Goal: Task Accomplishment & Management: Complete application form

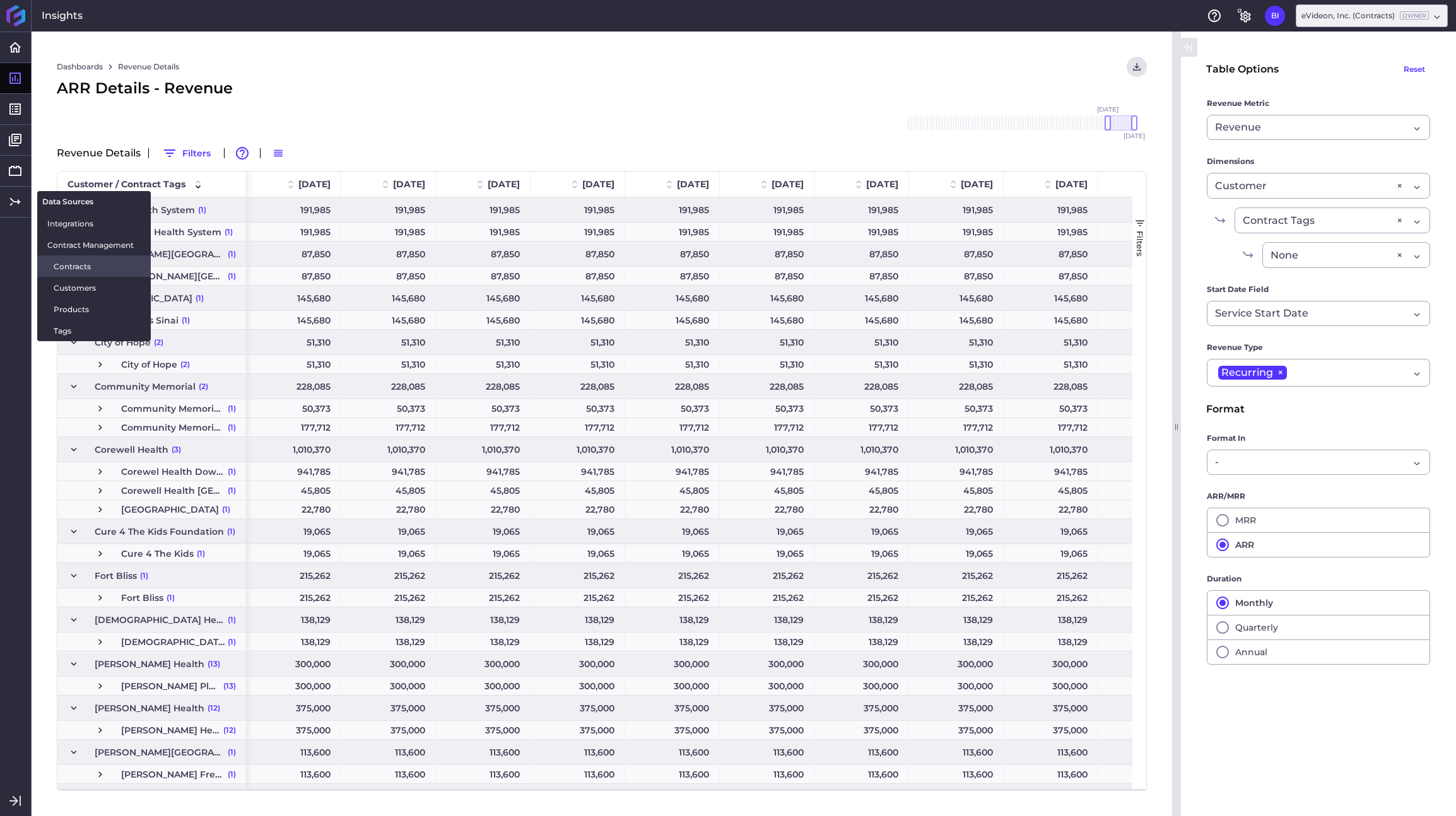
click at [90, 262] on span "Contracts" at bounding box center [97, 267] width 87 height 13
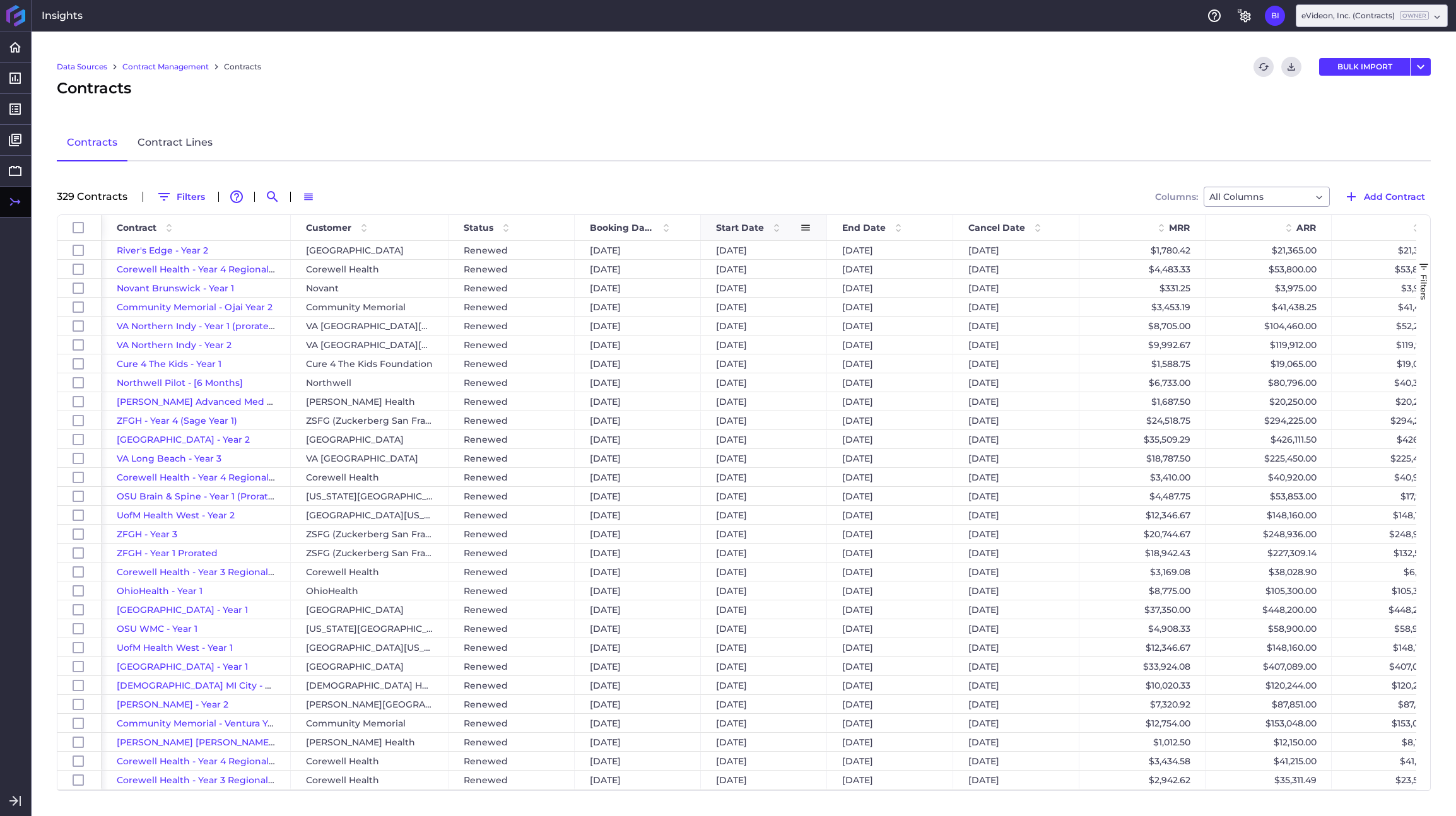
click at [738, 226] on span "Start Date" at bounding box center [739, 227] width 48 height 11
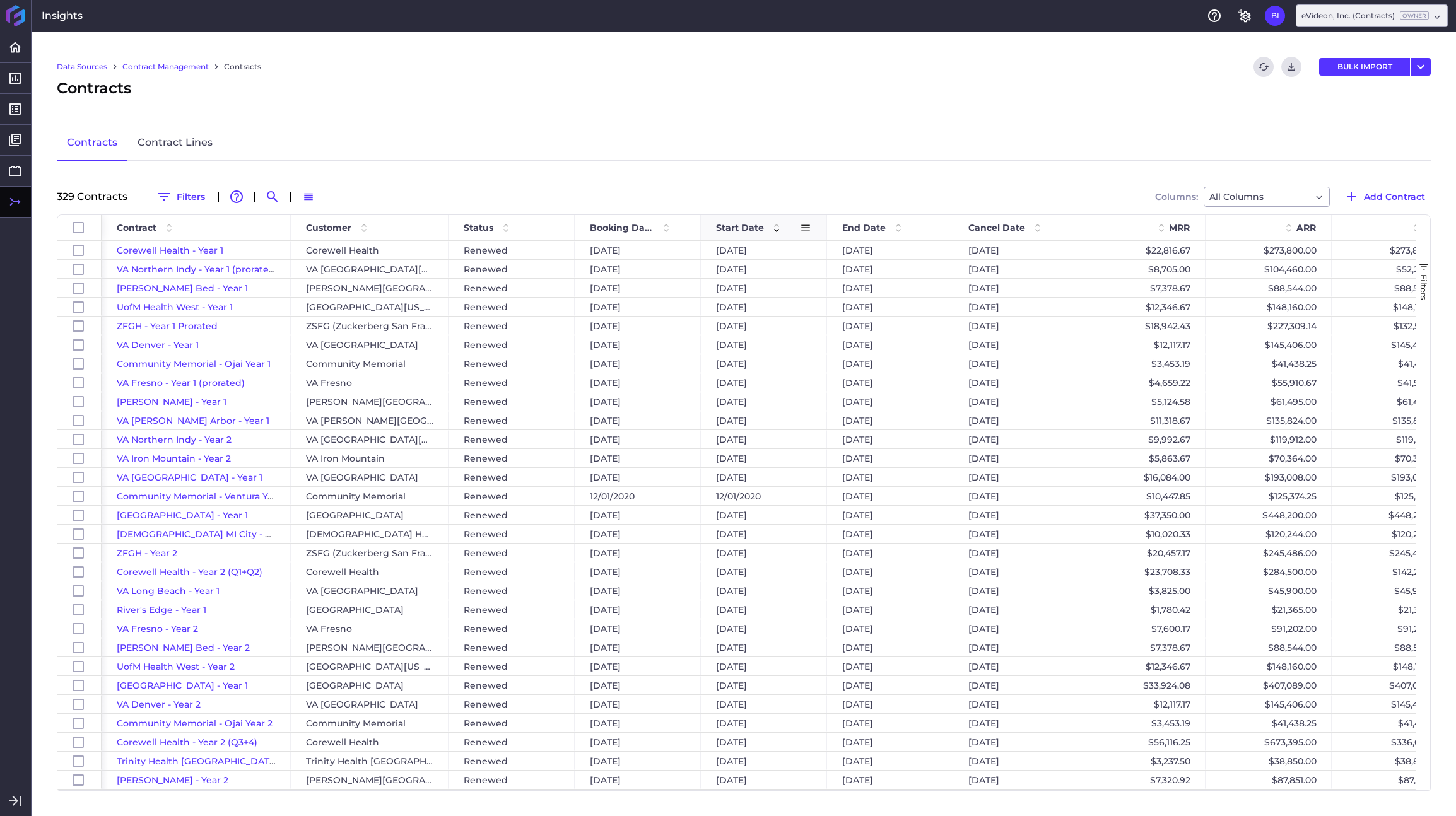
click at [738, 226] on span "Start Date" at bounding box center [739, 227] width 48 height 11
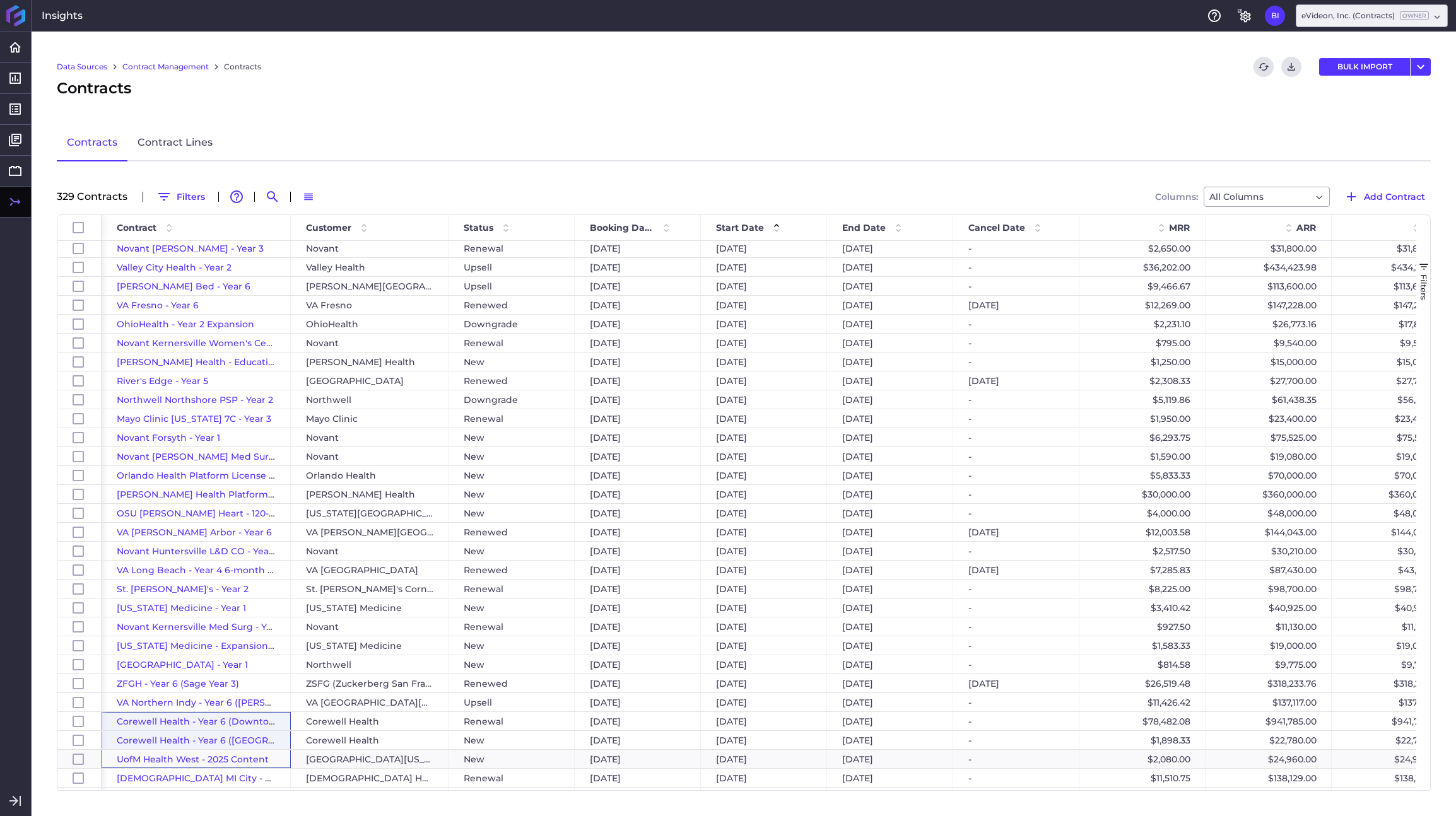
drag, startPoint x: 115, startPoint y: 762, endPoint x: 120, endPoint y: 721, distance: 41.3
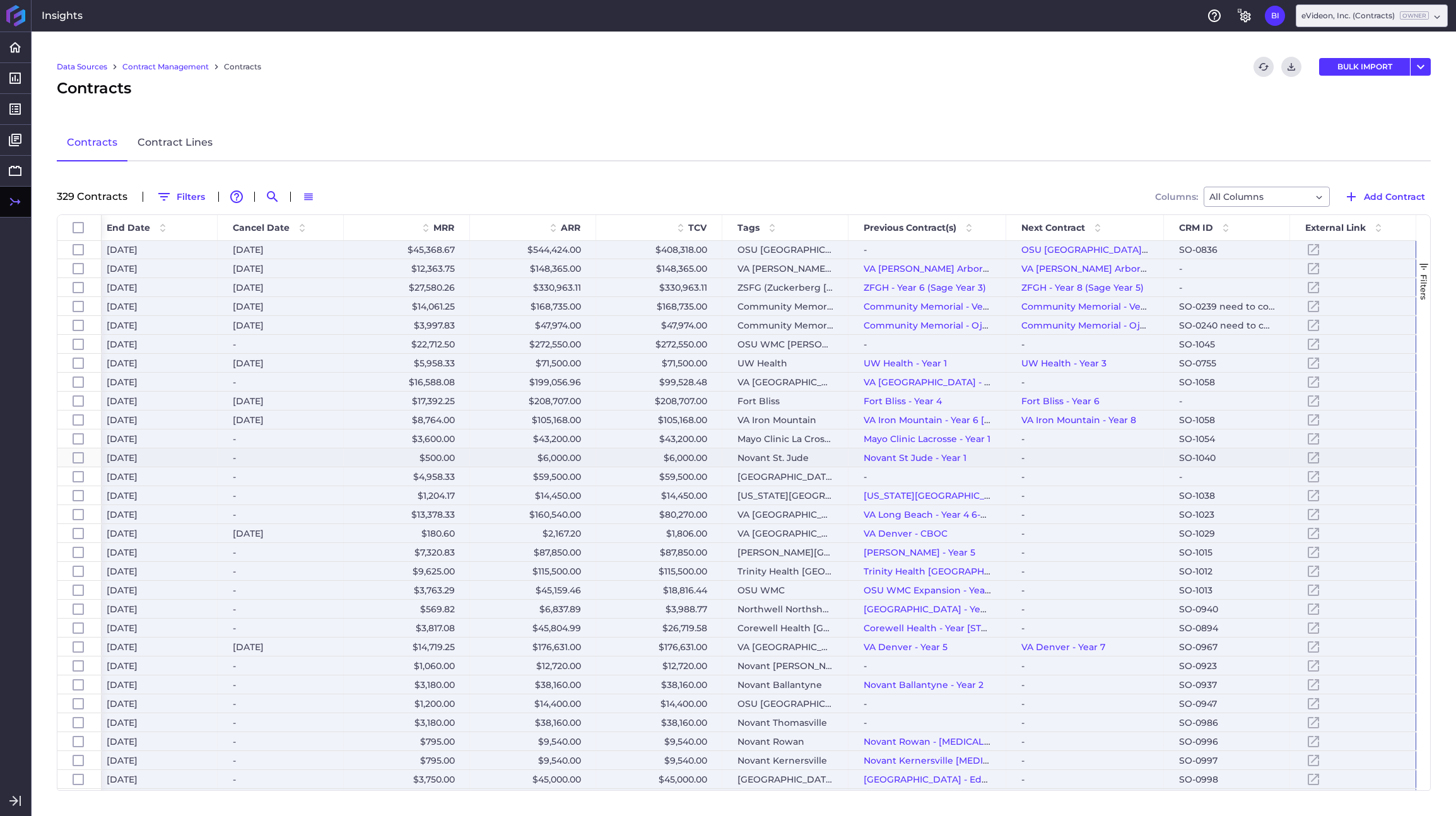
scroll to position [515, 0]
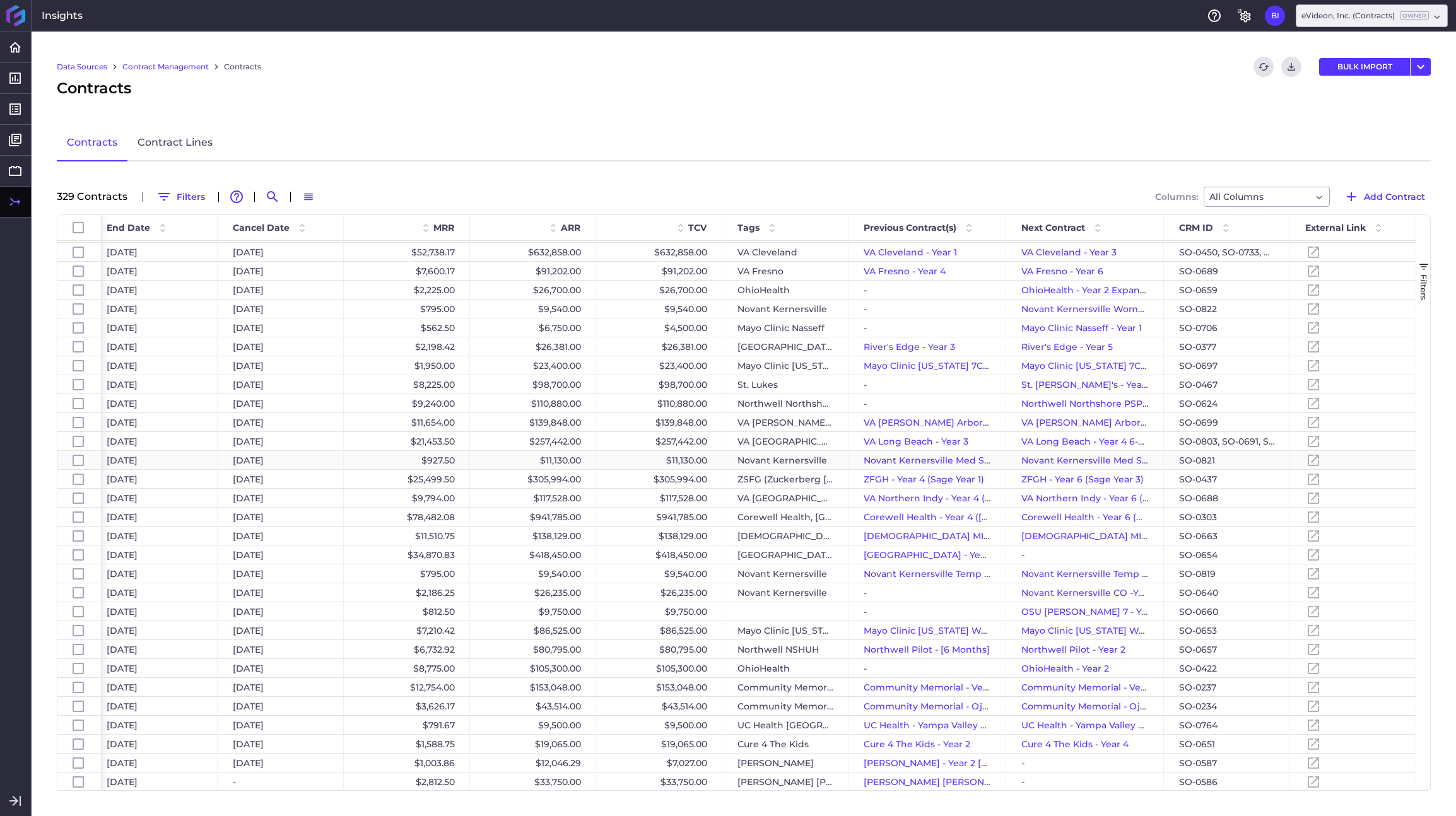
click at [178, 462] on div "[DATE]" at bounding box center [154, 459] width 126 height 18
checkbox input "false"
checkbox input "true"
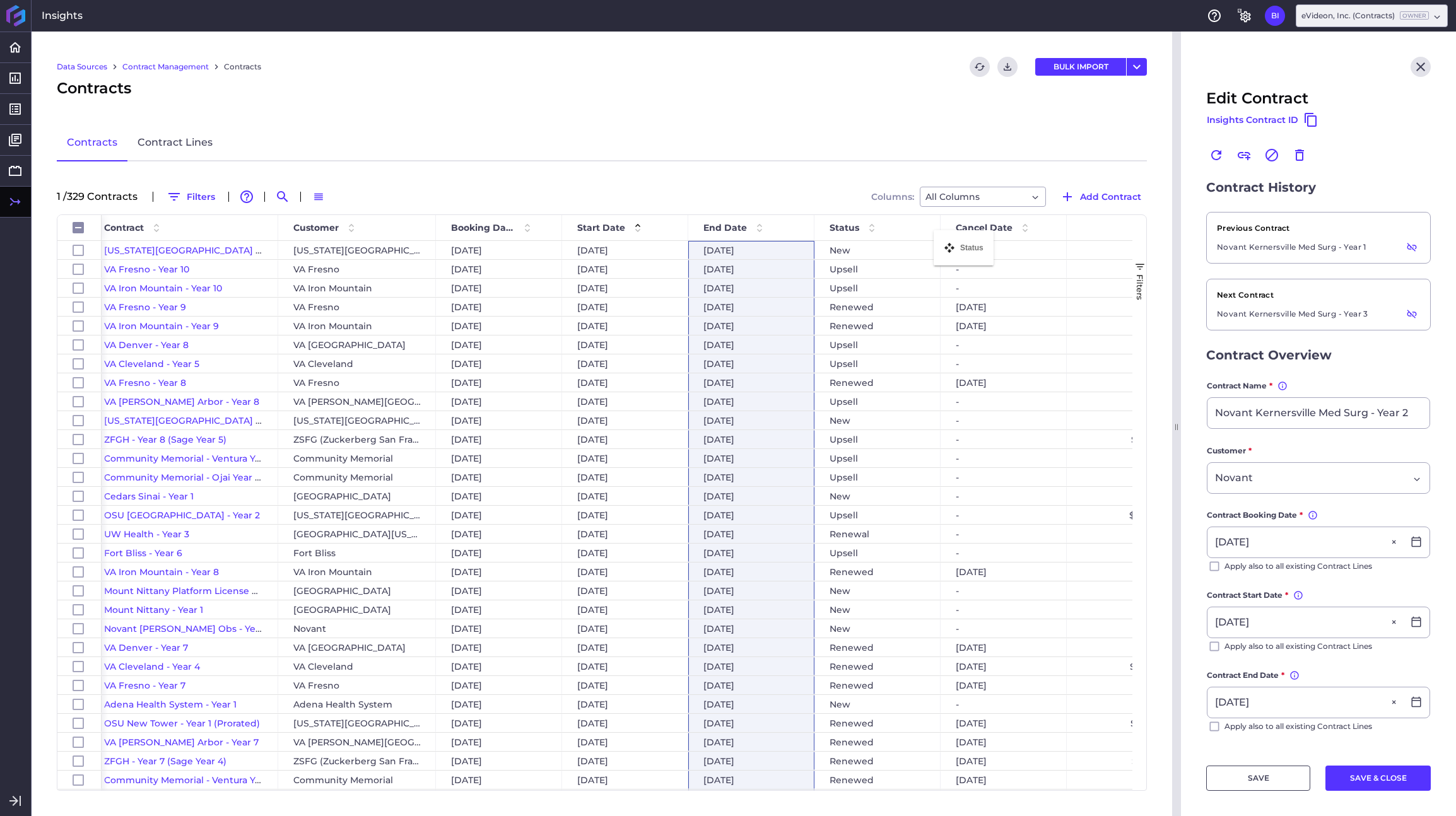
drag, startPoint x: 470, startPoint y: 224, endPoint x: 938, endPoint y: 239, distance: 468.2
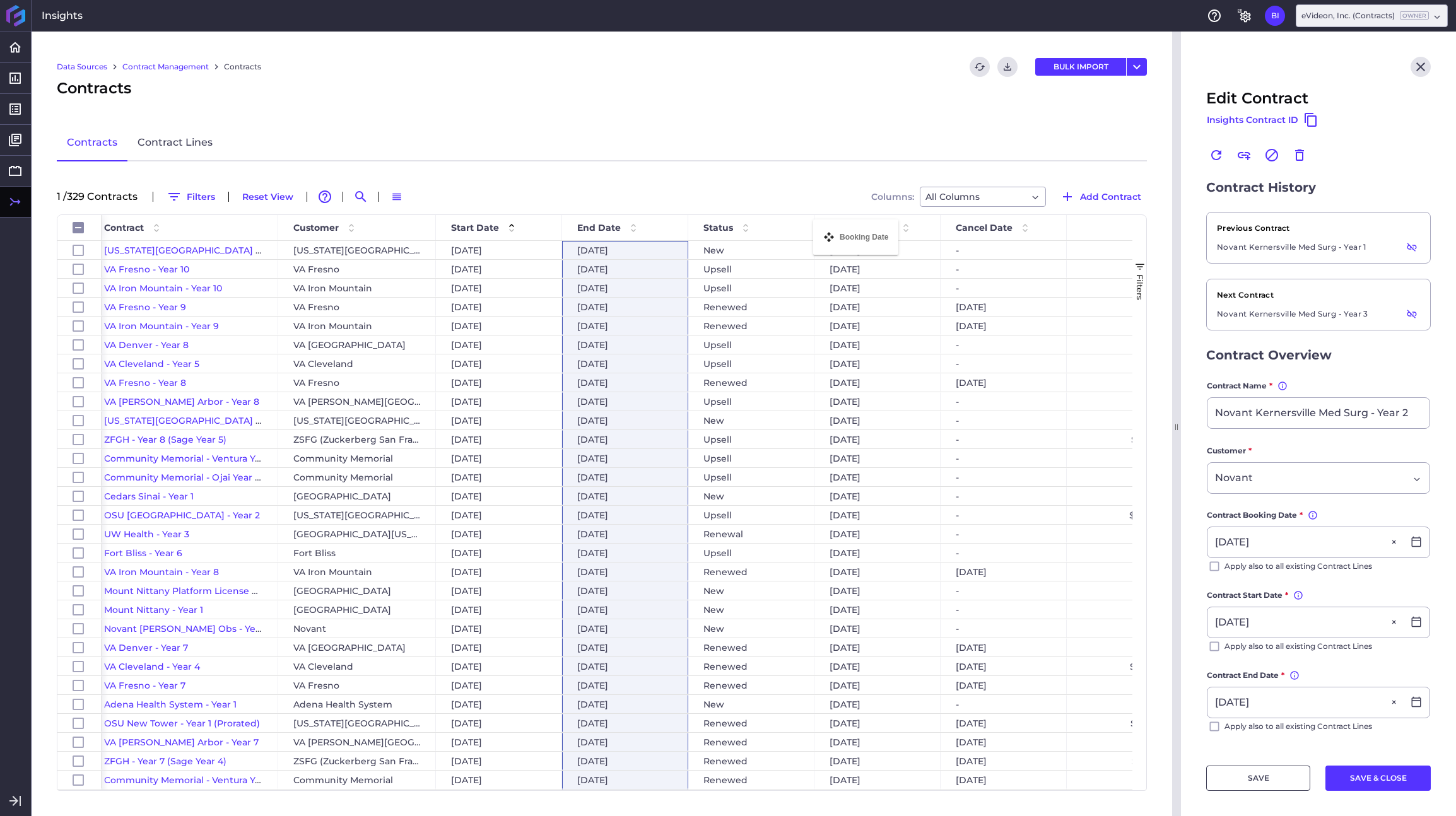
drag, startPoint x: 474, startPoint y: 225, endPoint x: 819, endPoint y: 227, distance: 345.0
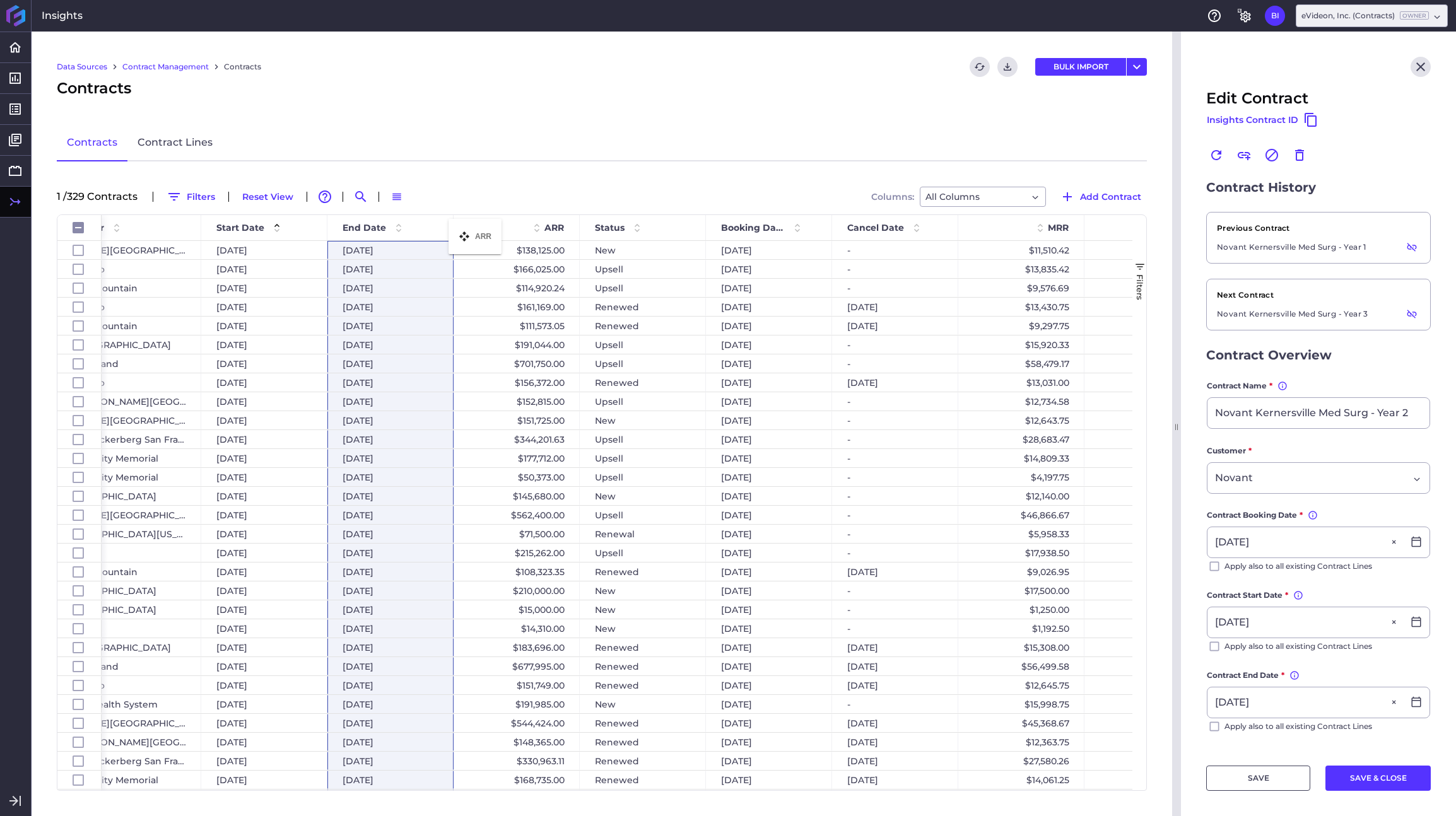
drag, startPoint x: 1004, startPoint y: 228, endPoint x: 455, endPoint y: 226, distance: 549.0
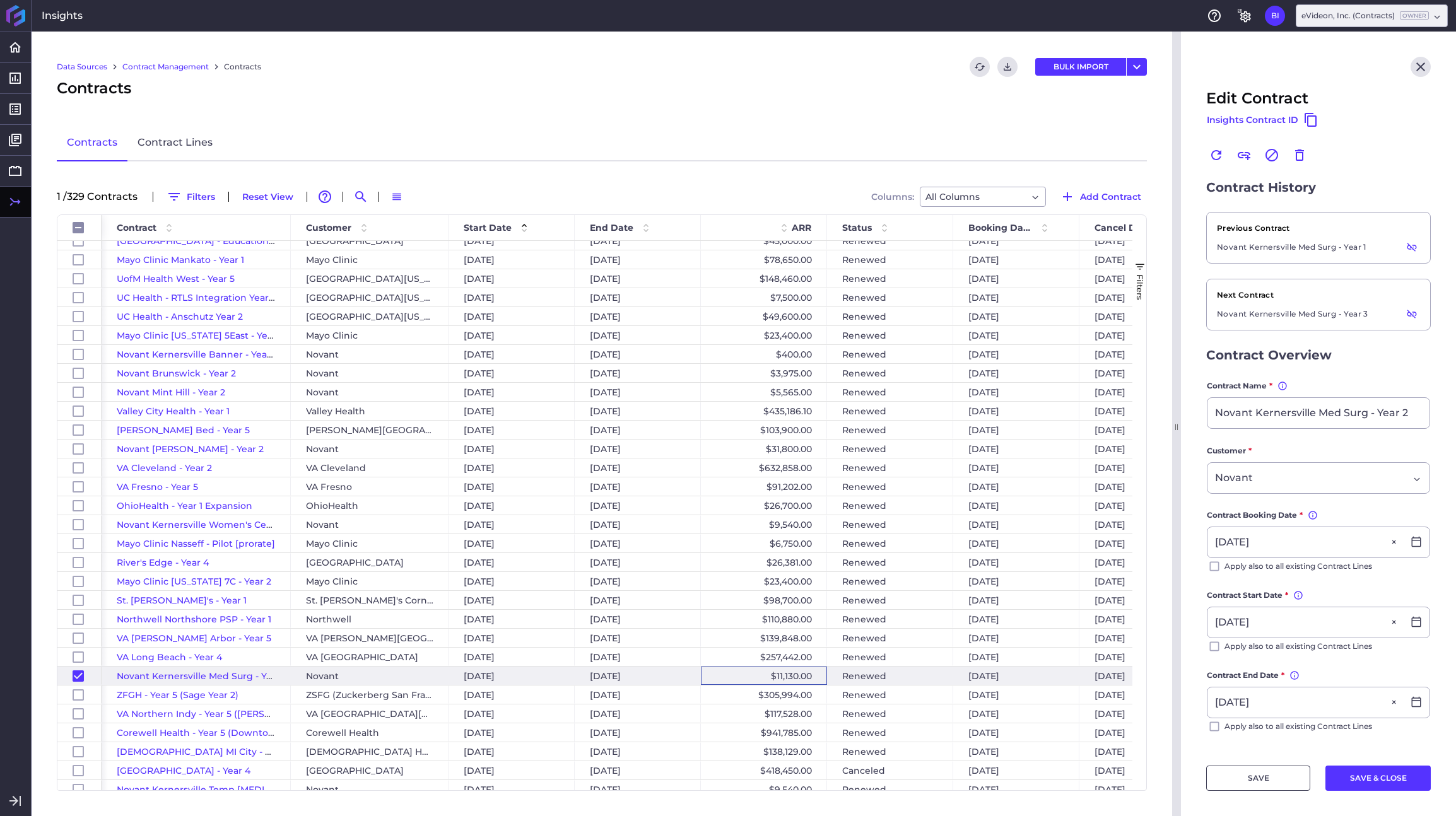
click at [739, 675] on div "$11,130.00" at bounding box center [764, 675] width 126 height 18
click at [736, 736] on div "$941,785.00" at bounding box center [764, 731] width 126 height 18
checkbox input "false"
checkbox input "true"
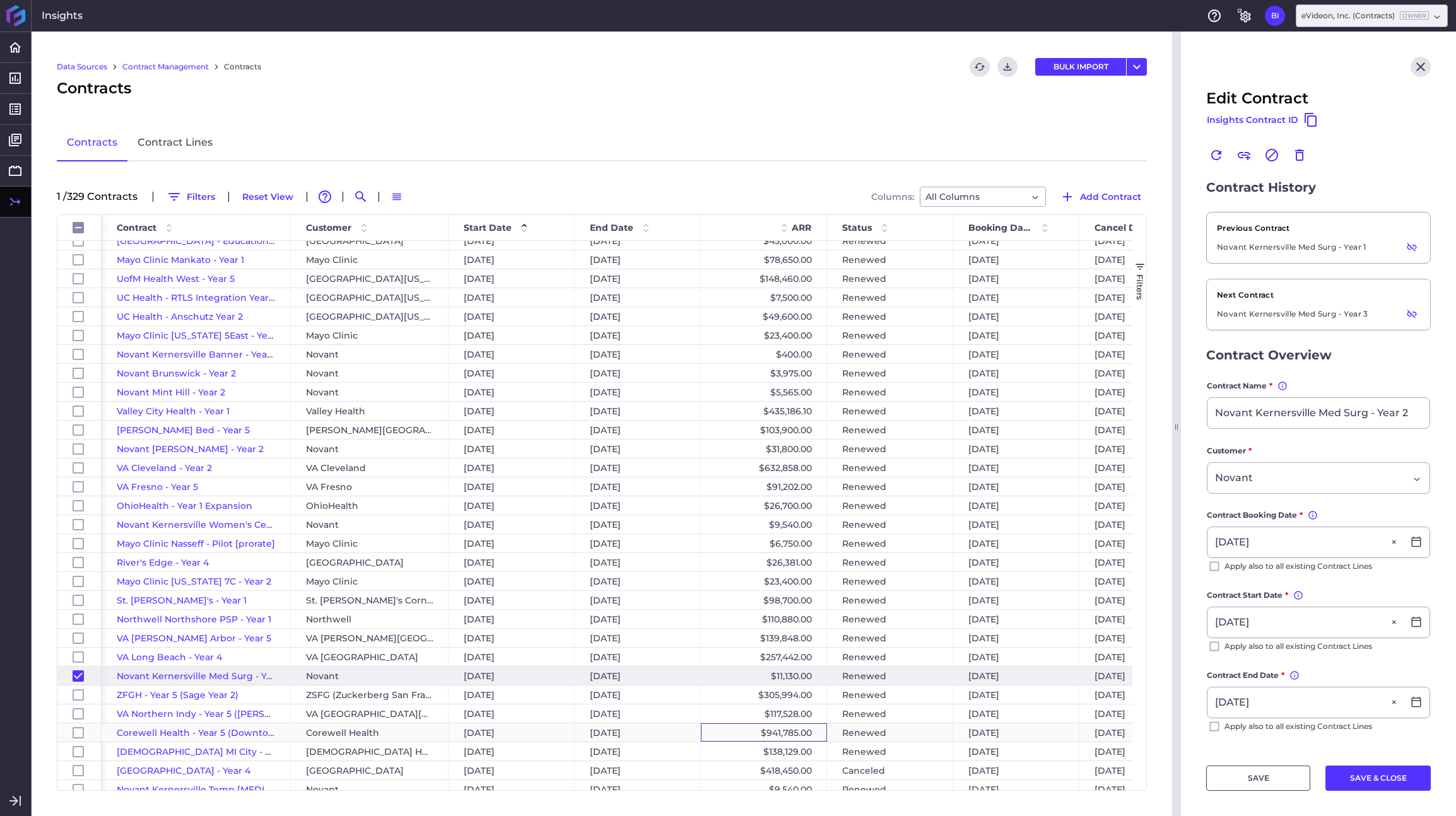
checkbox input "false"
type input "Corewell Health - Year 5 (Downtown and Regionals)"
type input "[DATE]"
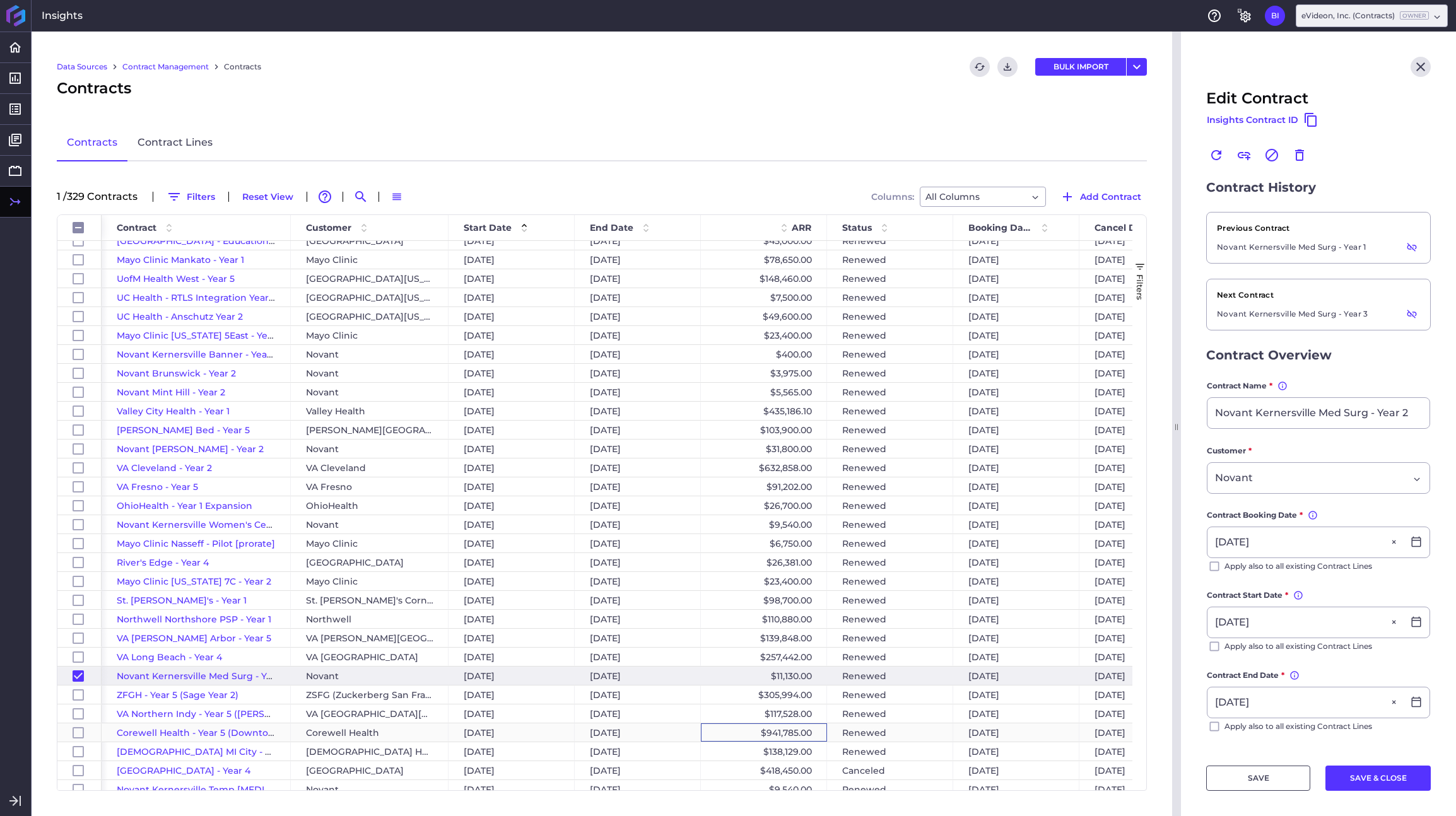
type input "[DATE]"
type input "SO-0303"
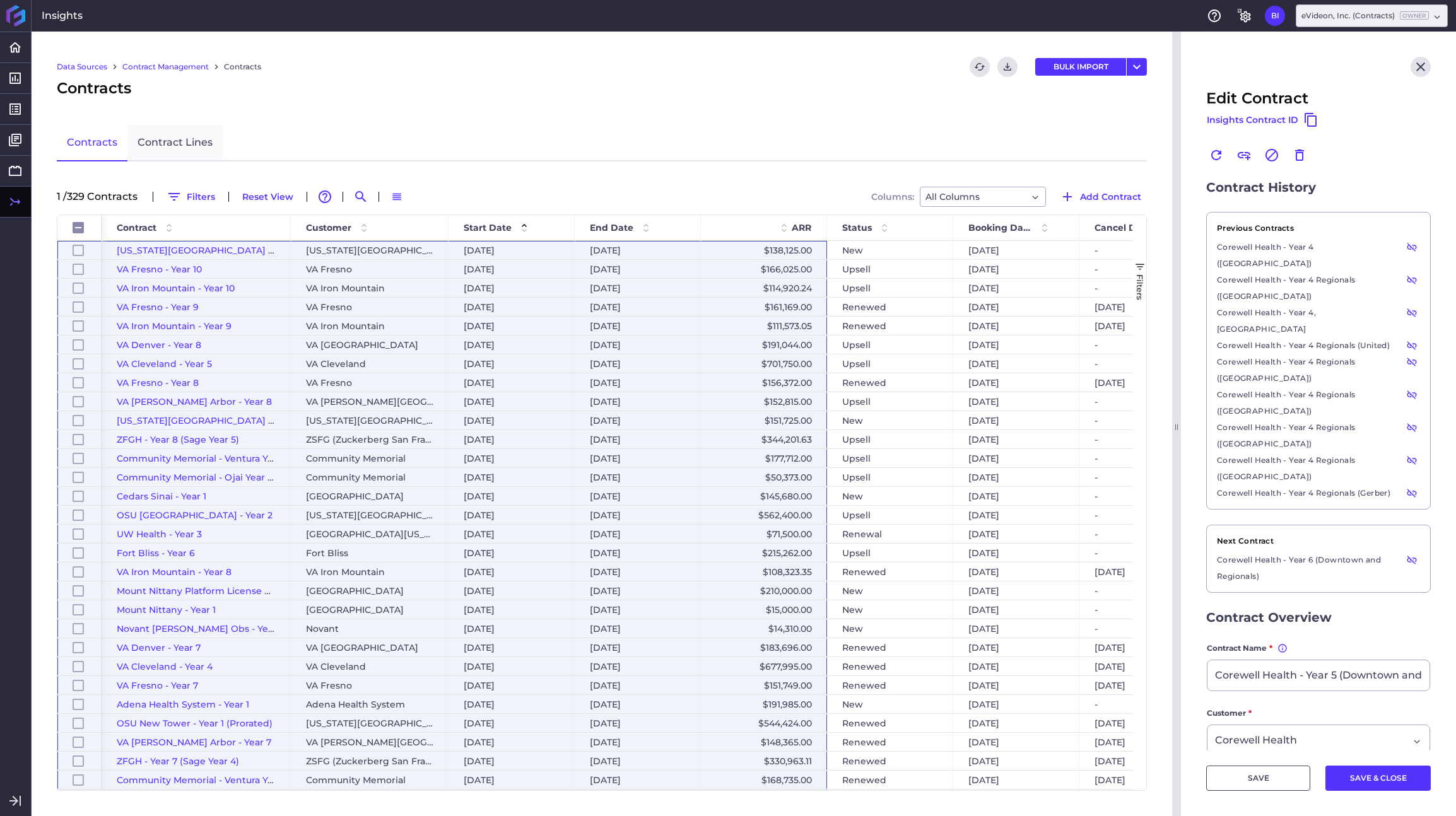
click at [170, 139] on link "Contract Lines" at bounding box center [175, 143] width 95 height 37
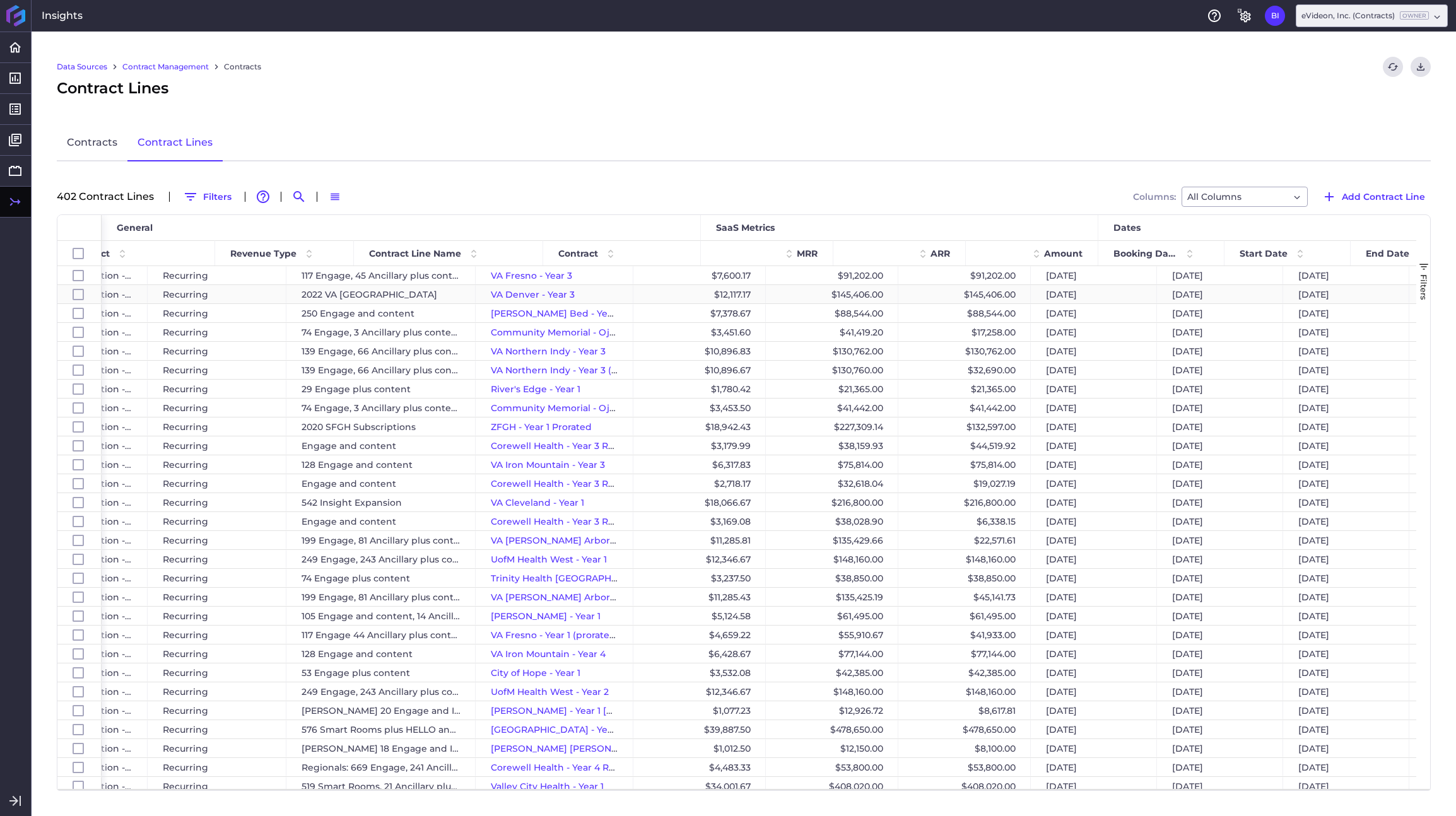
scroll to position [0, 270]
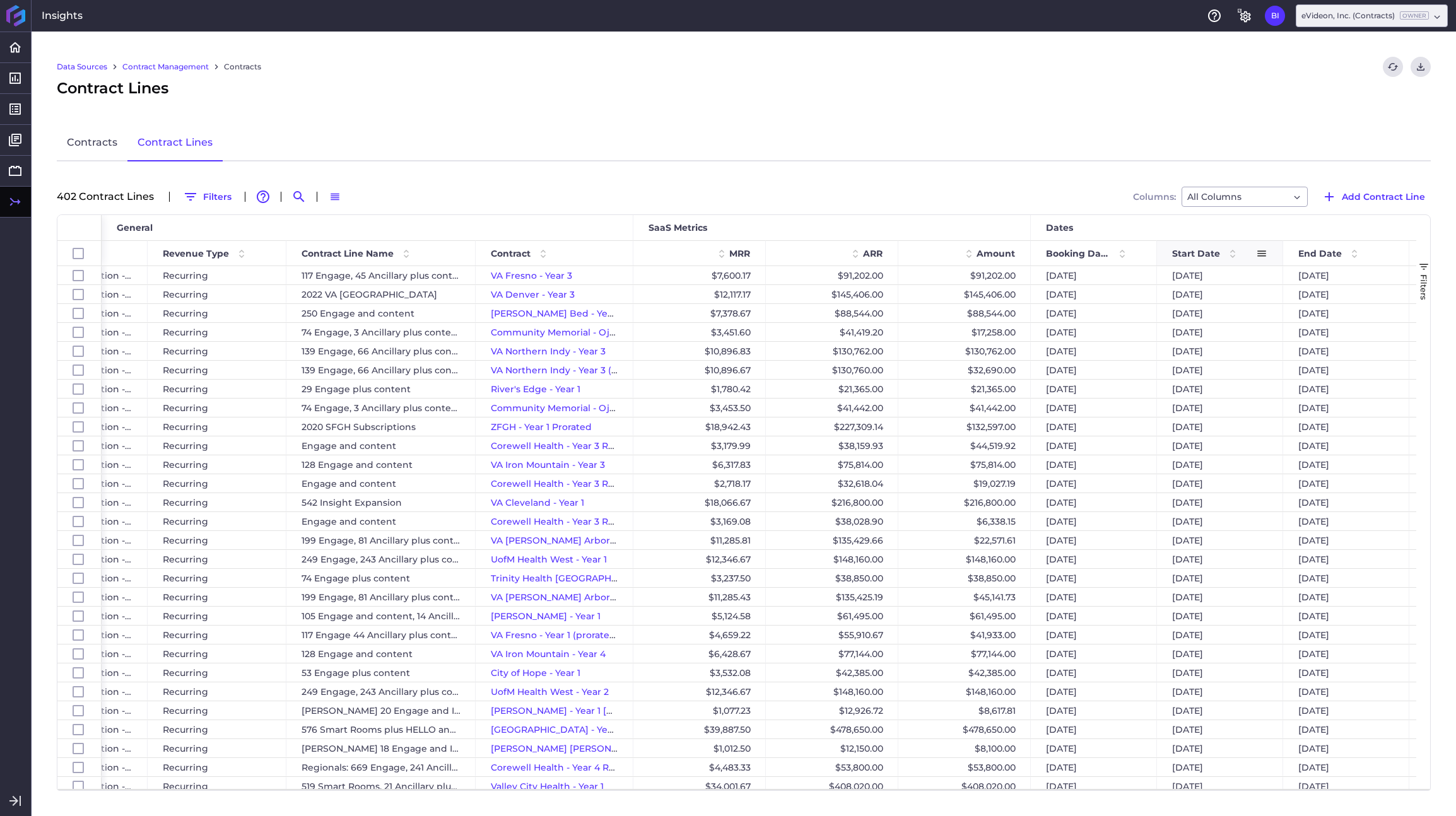
click at [1207, 254] on span "Start Date" at bounding box center [1196, 254] width 48 height 11
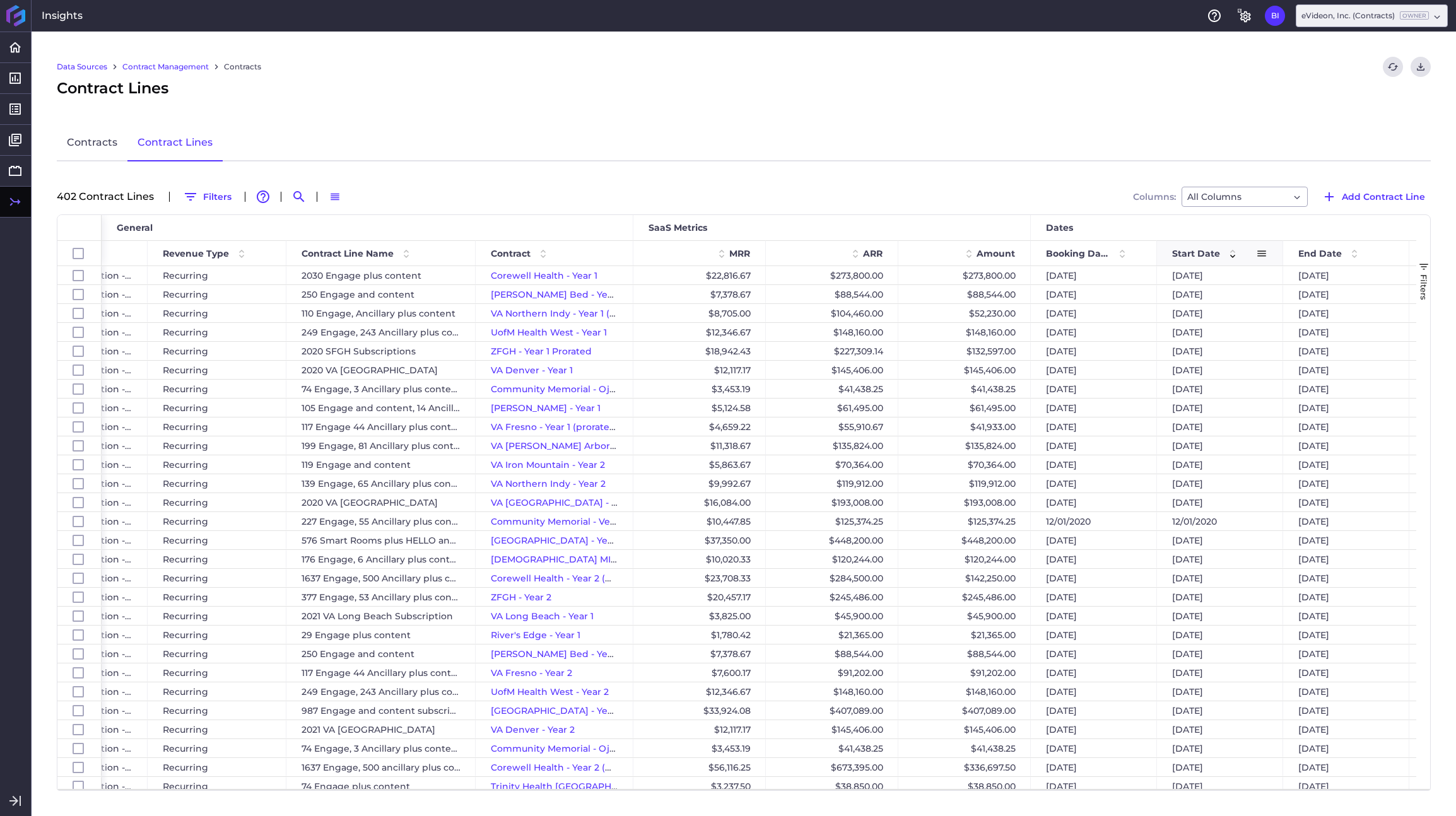
click at [1207, 254] on span "Start Date" at bounding box center [1196, 254] width 48 height 11
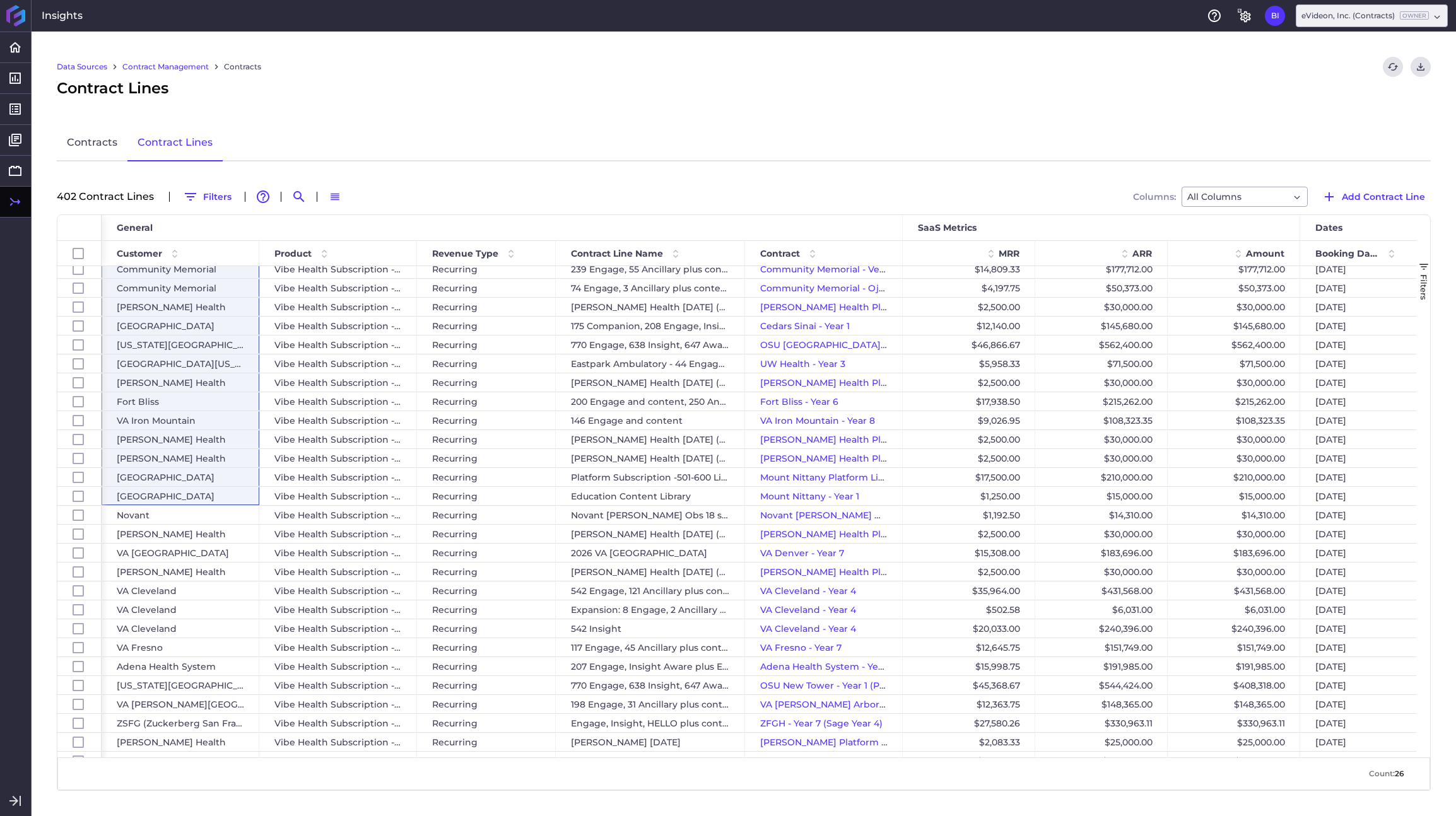
scroll to position [353, 0]
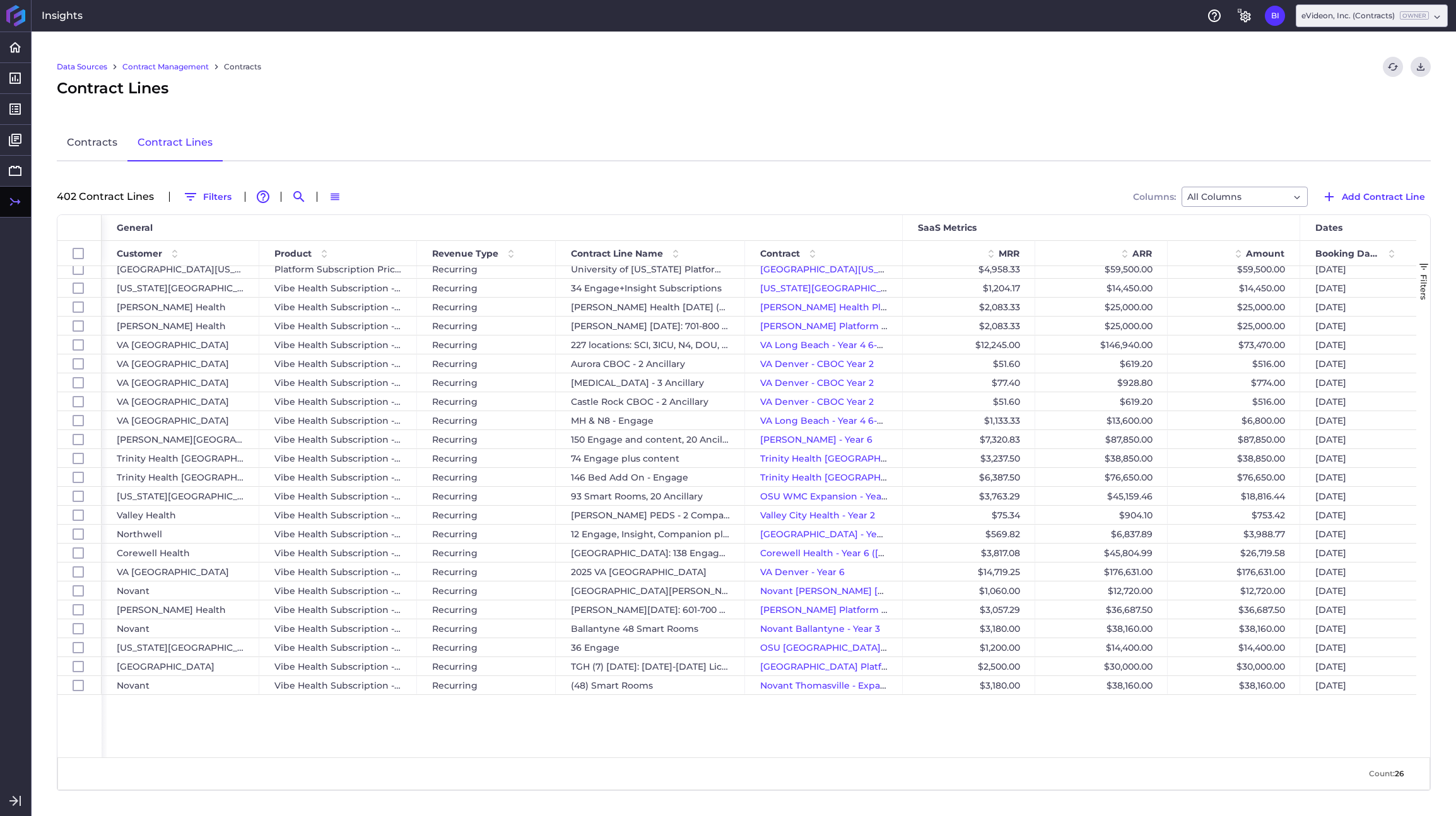
drag, startPoint x: 236, startPoint y: 278, endPoint x: 209, endPoint y: 803, distance: 525.7
click at [209, 803] on div "Data Sources Contract Management Contracts Refresh table data Download CSV Cont…" at bounding box center [744, 423] width 1424 height 784
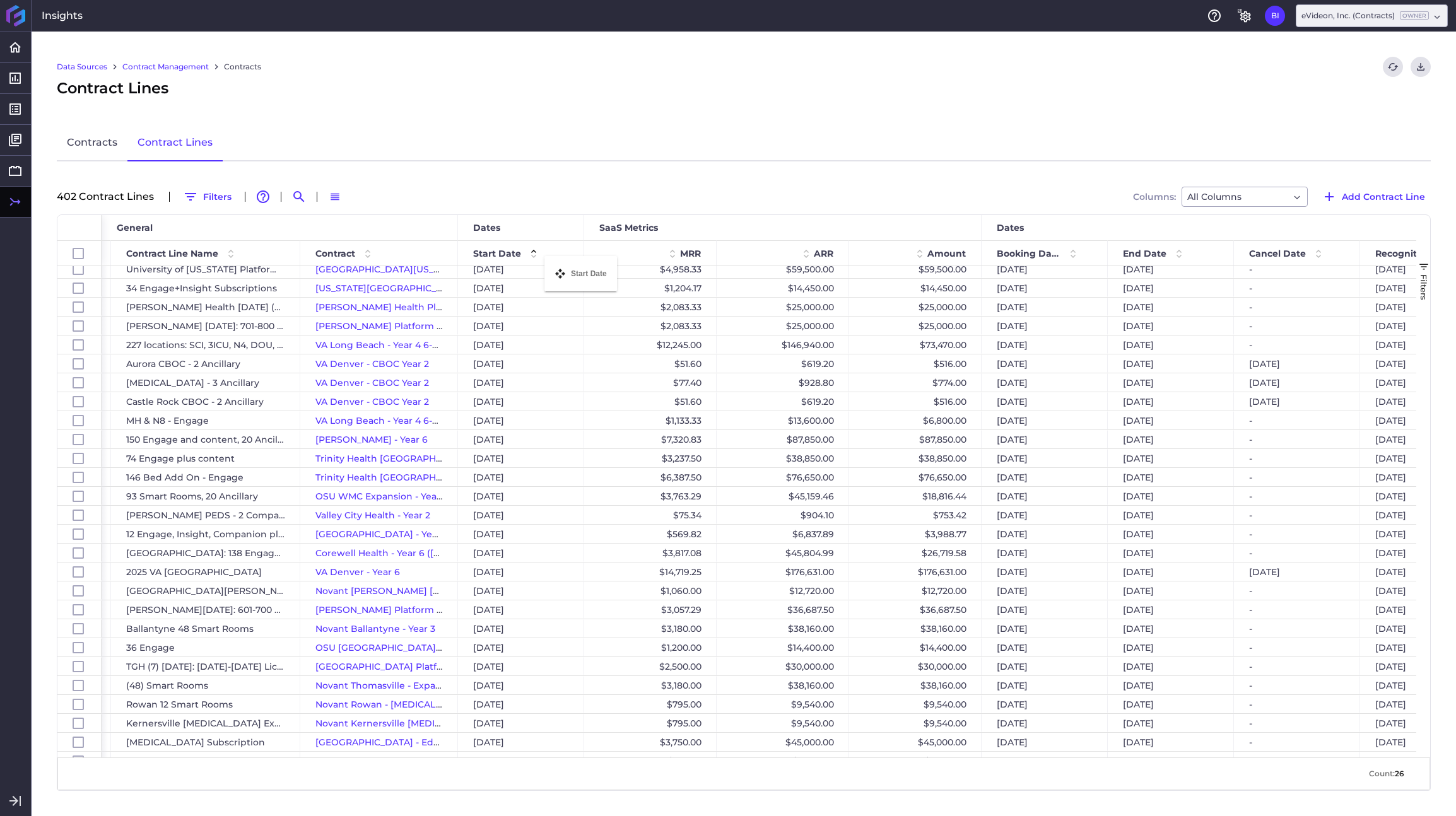
drag, startPoint x: 1019, startPoint y: 260, endPoint x: 550, endPoint y: 264, distance: 469.0
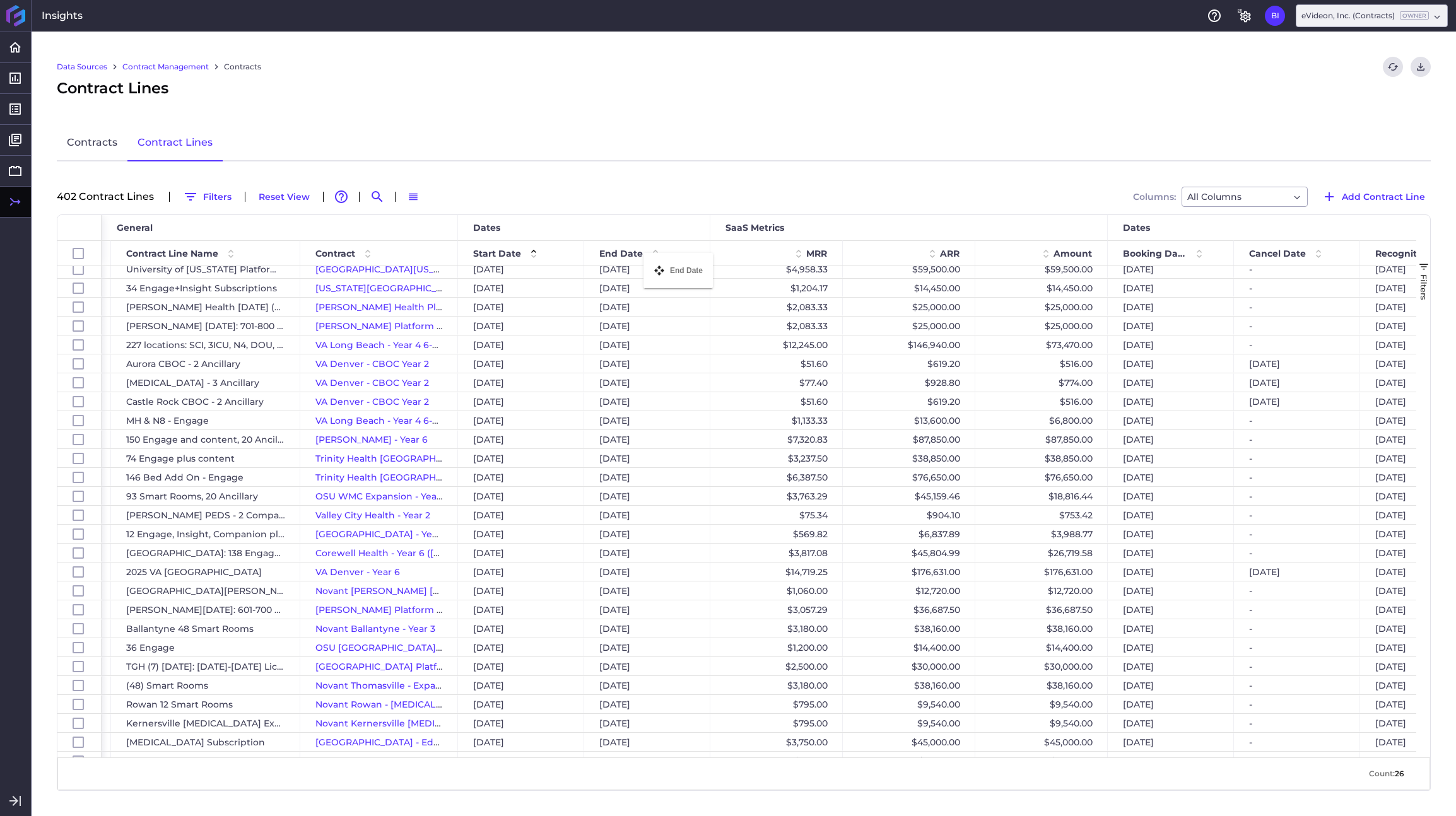
drag, startPoint x: 1138, startPoint y: 254, endPoint x: 651, endPoint y: 260, distance: 487.0
drag, startPoint x: 906, startPoint y: 252, endPoint x: 767, endPoint y: 249, distance: 139.0
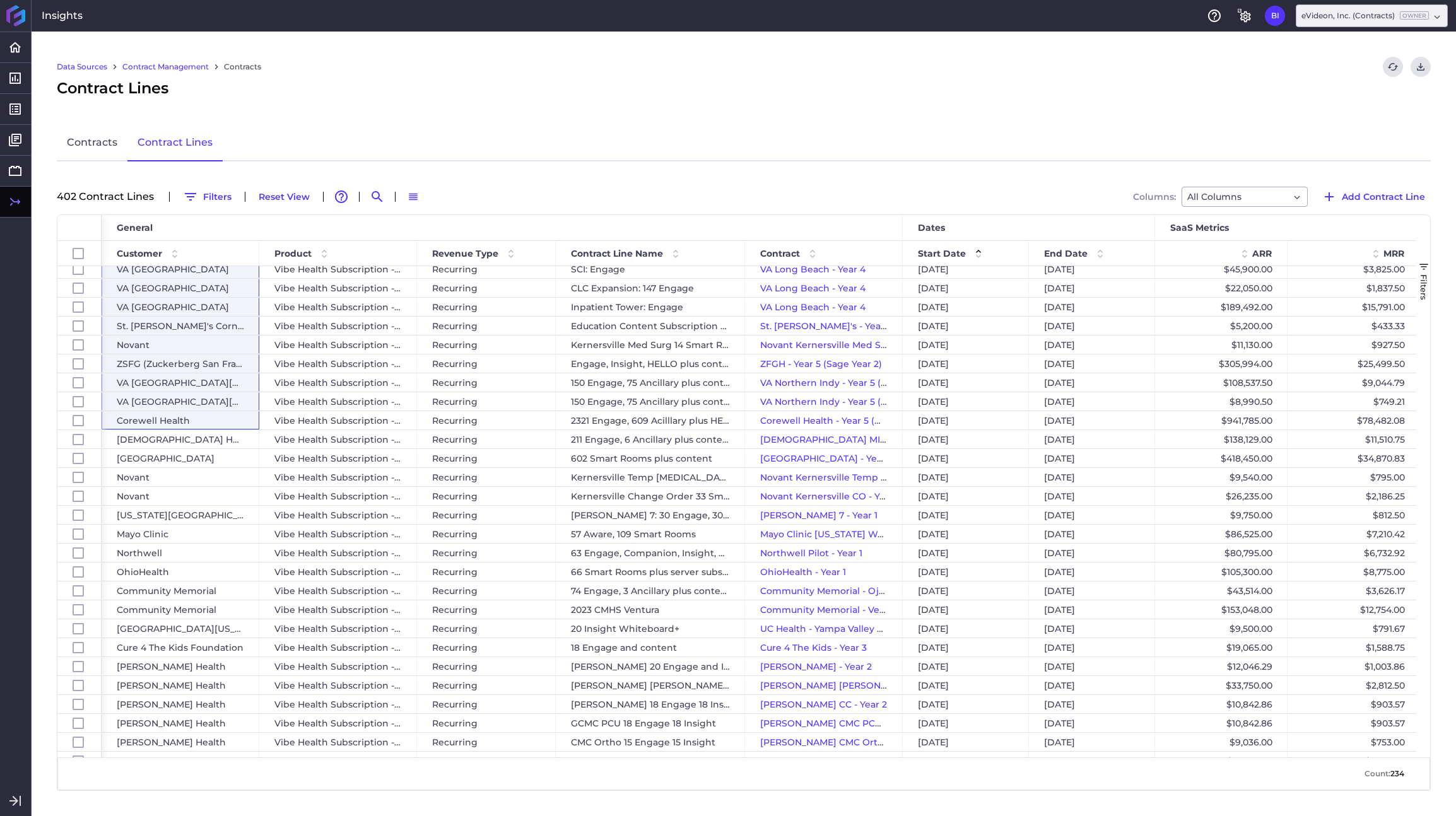
drag, startPoint x: 163, startPoint y: 274, endPoint x: 191, endPoint y: 427, distance: 155.5
click at [191, 428] on div "[US_STATE][GEOGRAPHIC_DATA] Recurring 325 - Engage and Insight [US_STATE][GEOGR…" at bounding box center [1331, 129] width 2460 height 8253
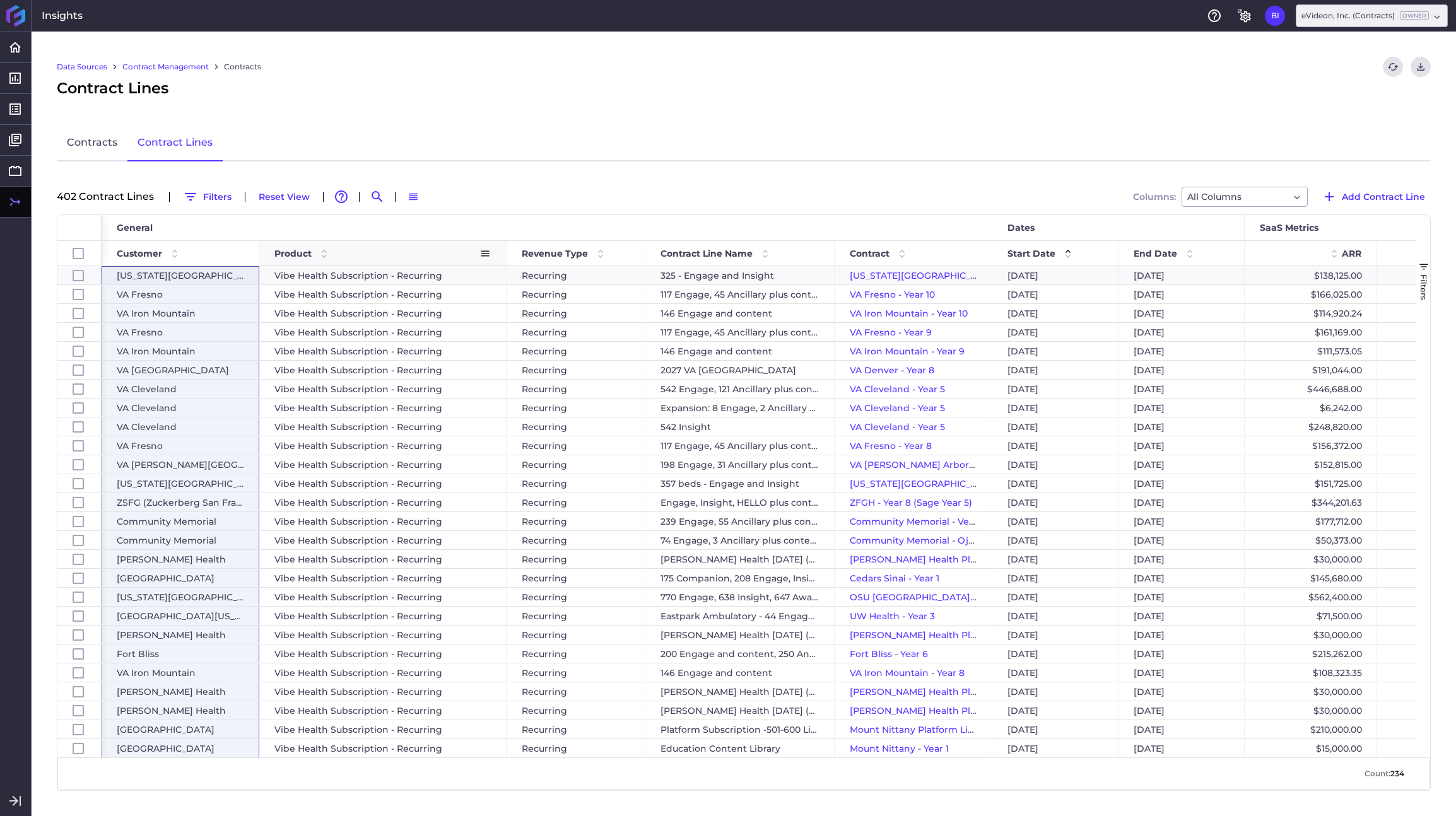
drag, startPoint x: 414, startPoint y: 253, endPoint x: 504, endPoint y: 257, distance: 90.1
click at [504, 257] on div at bounding box center [505, 254] width 5 height 24
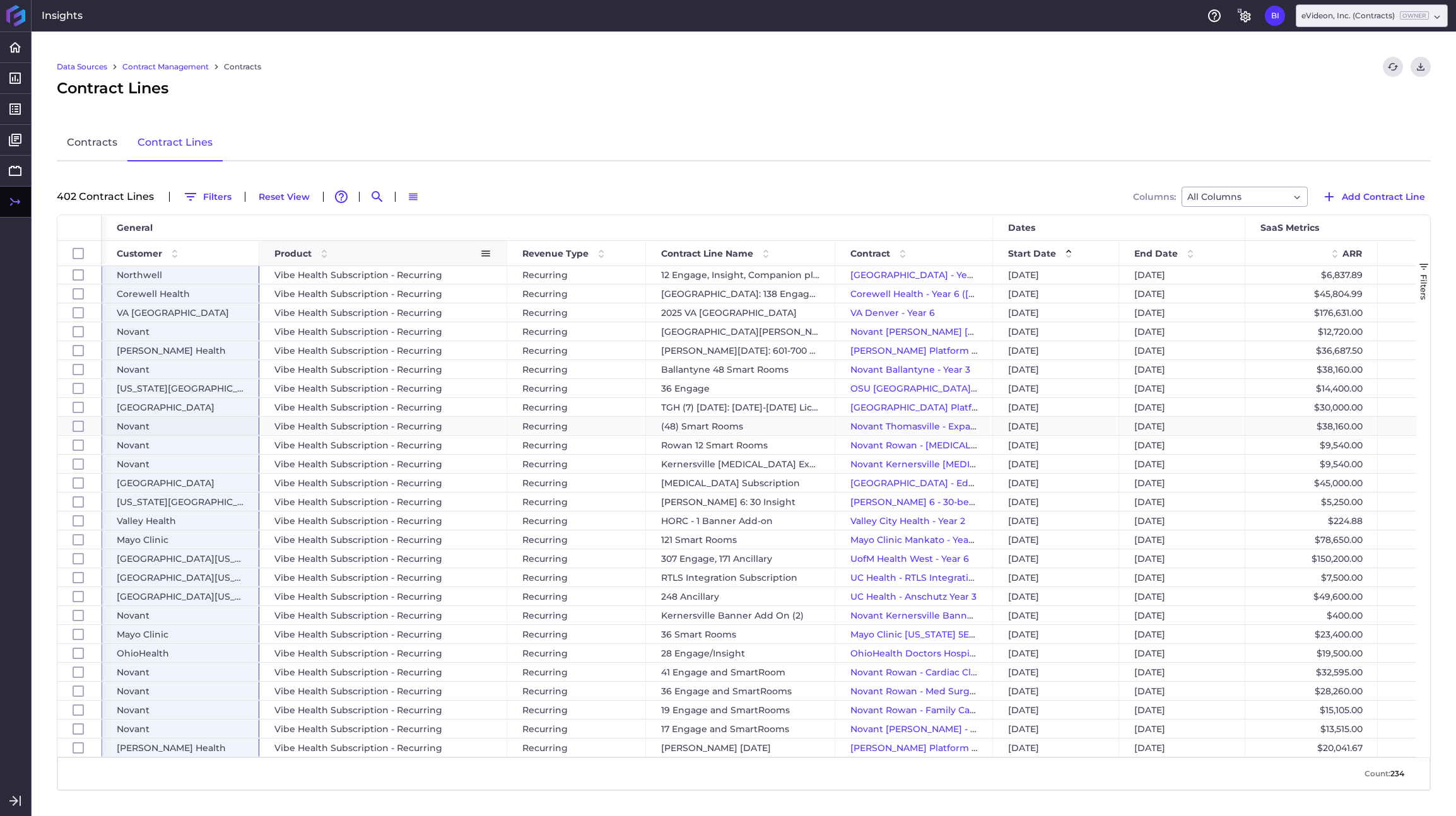
scroll to position [1263, 0]
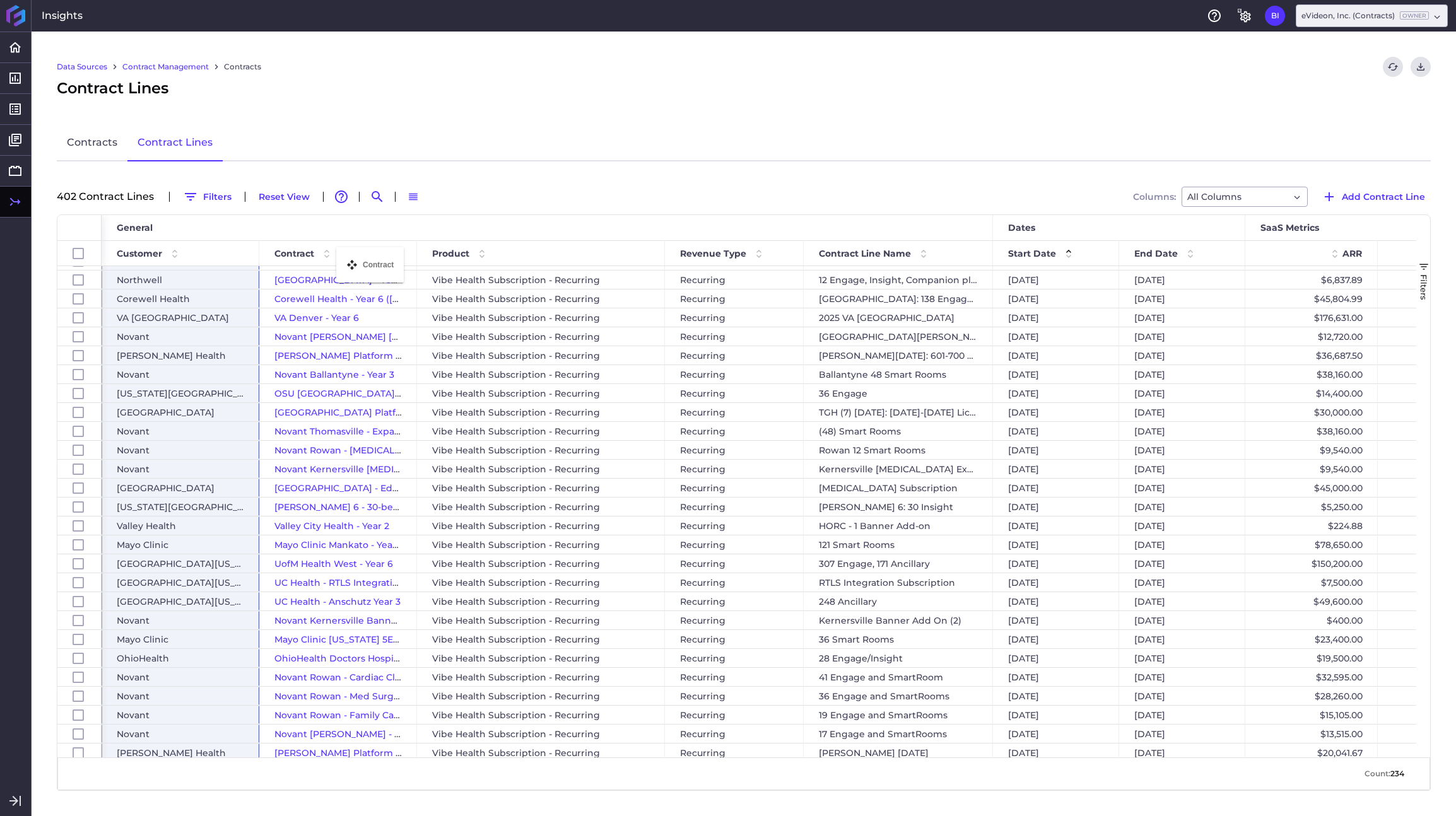
drag, startPoint x: 871, startPoint y: 255, endPoint x: 343, endPoint y: 254, distance: 528.0
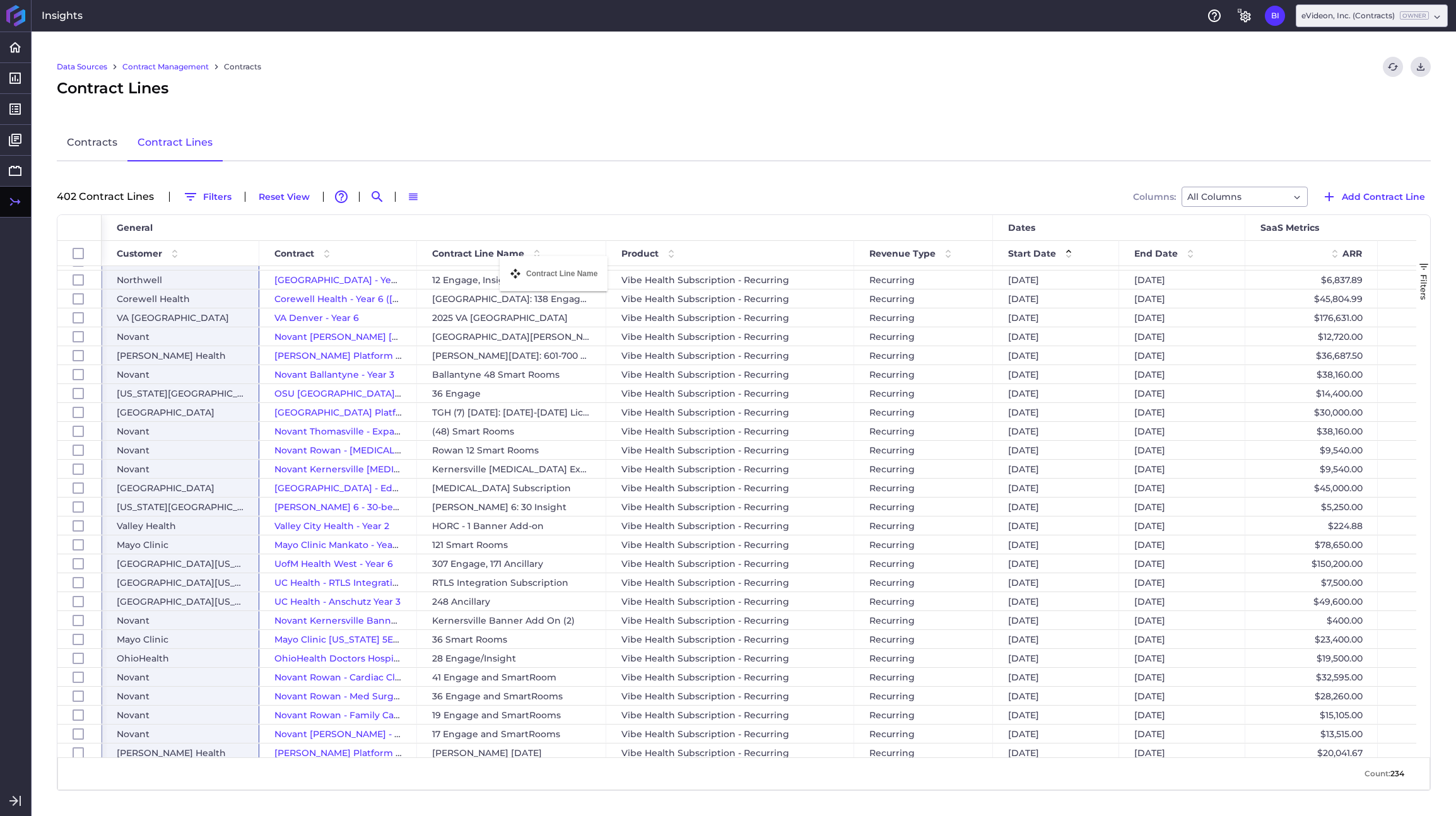
drag, startPoint x: 877, startPoint y: 256, endPoint x: 506, endPoint y: 263, distance: 371.1
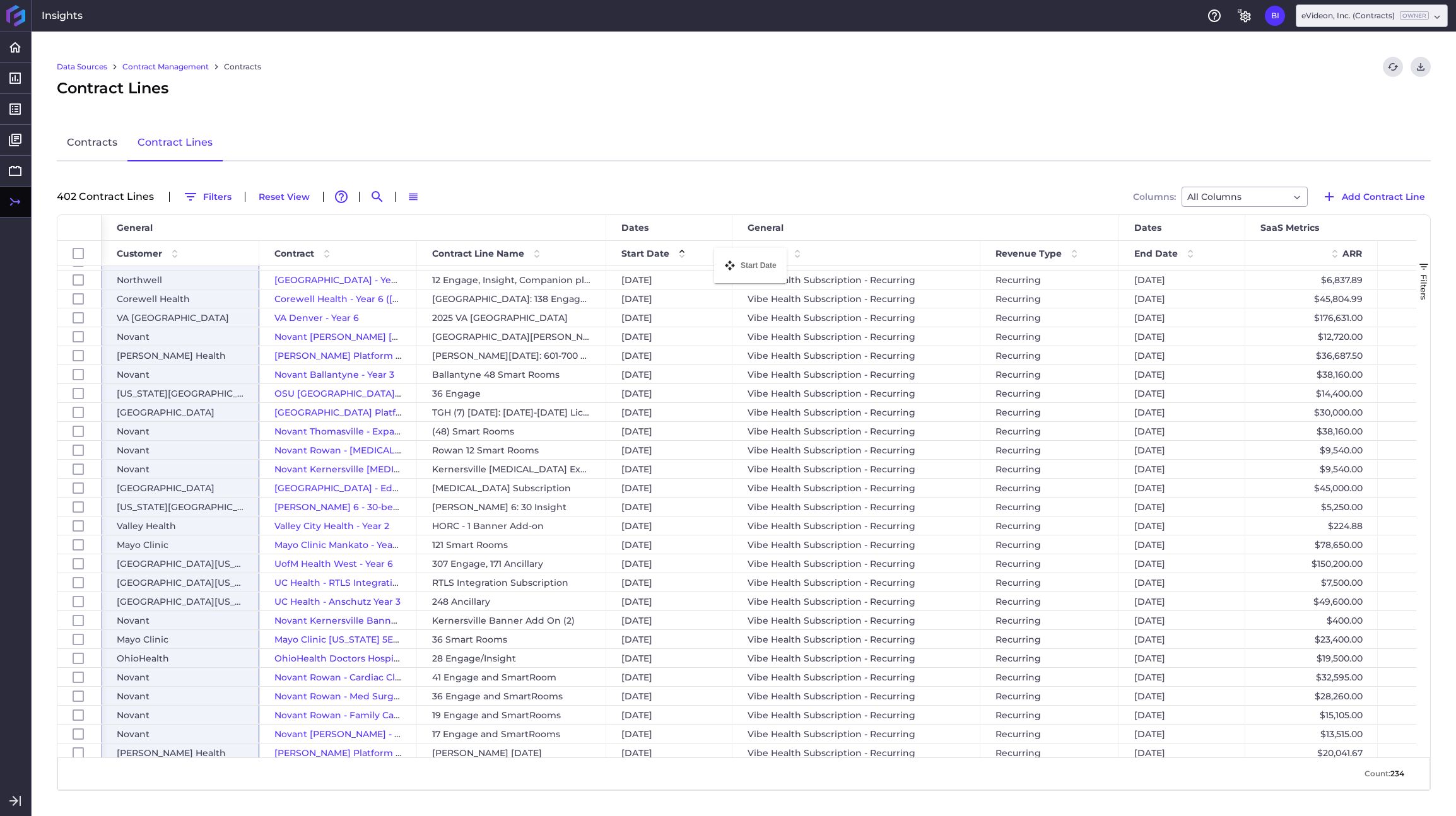
drag, startPoint x: 1036, startPoint y: 256, endPoint x: 721, endPoint y: 255, distance: 315.0
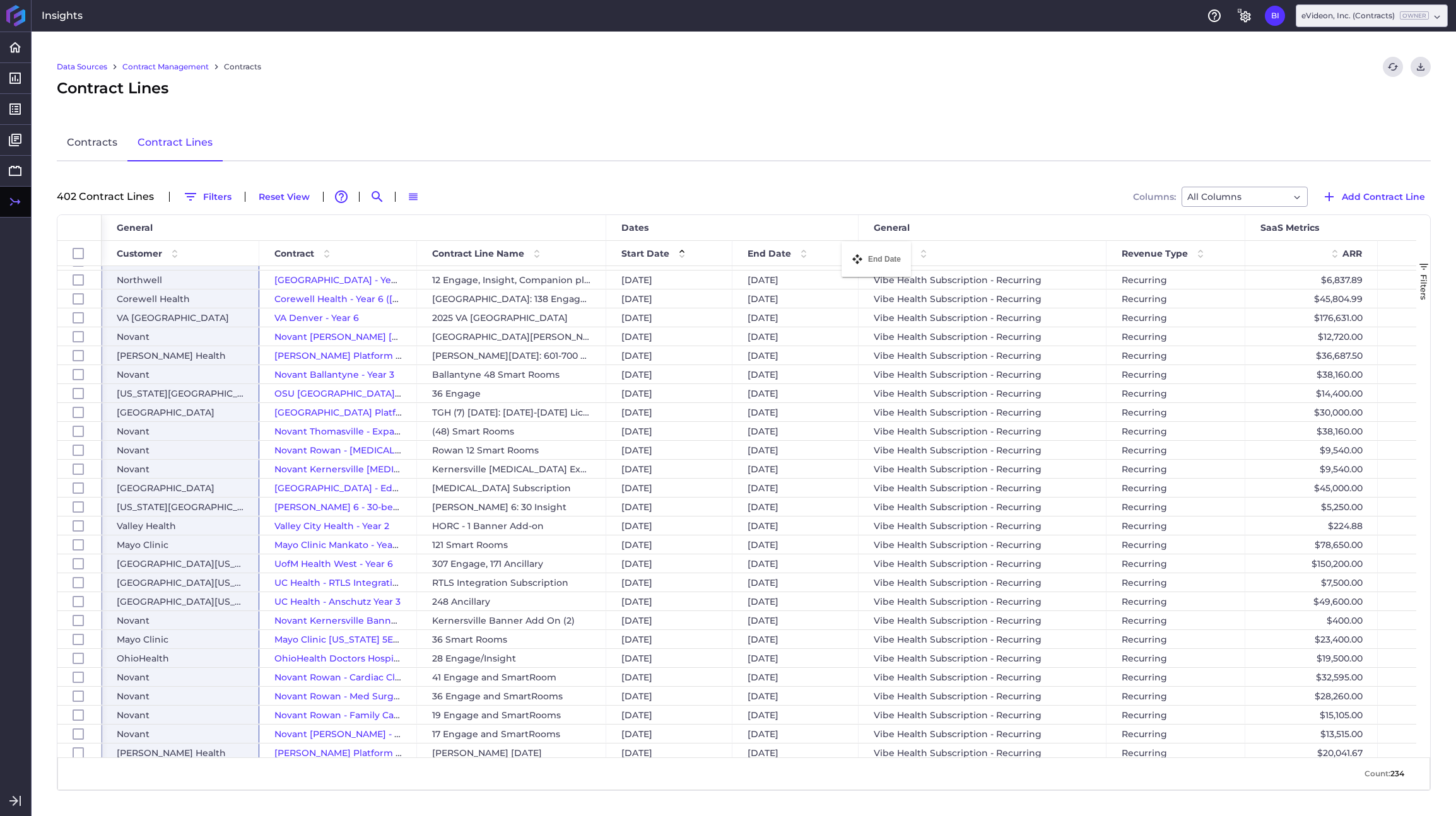
drag, startPoint x: 1181, startPoint y: 253, endPoint x: 848, endPoint y: 249, distance: 333.0
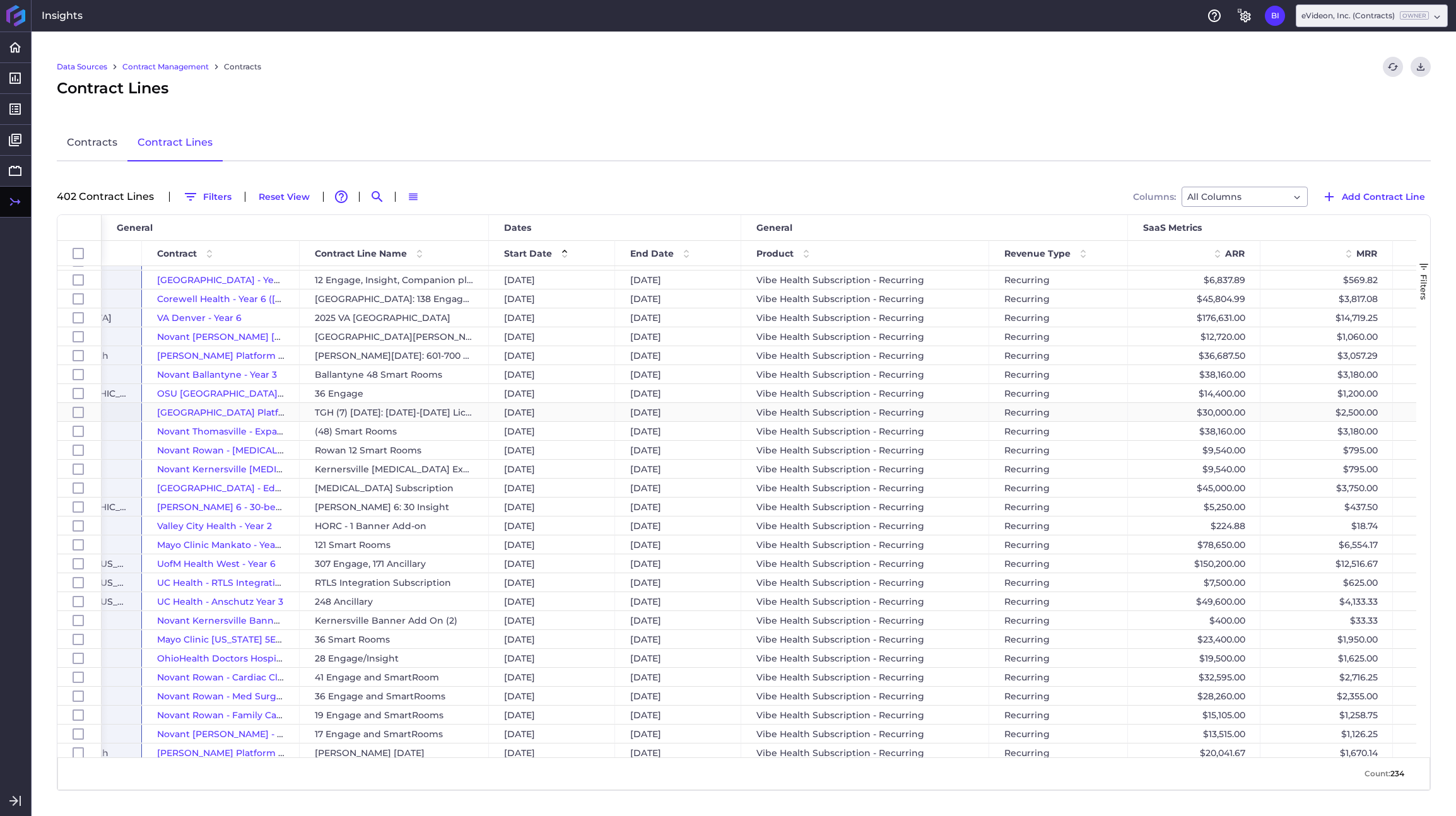
scroll to position [0, 117]
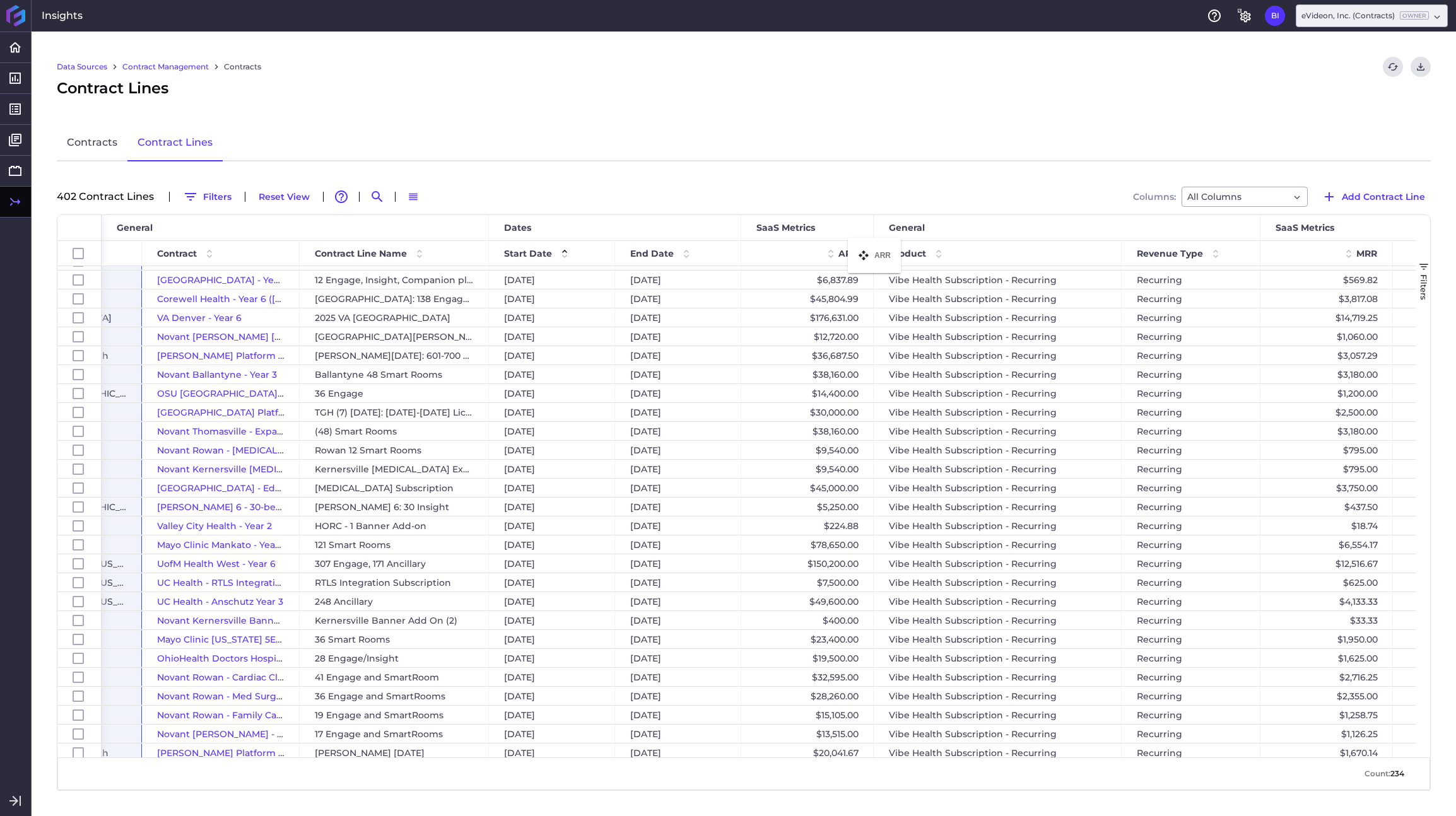
drag, startPoint x: 1186, startPoint y: 253, endPoint x: 854, endPoint y: 245, distance: 332.1
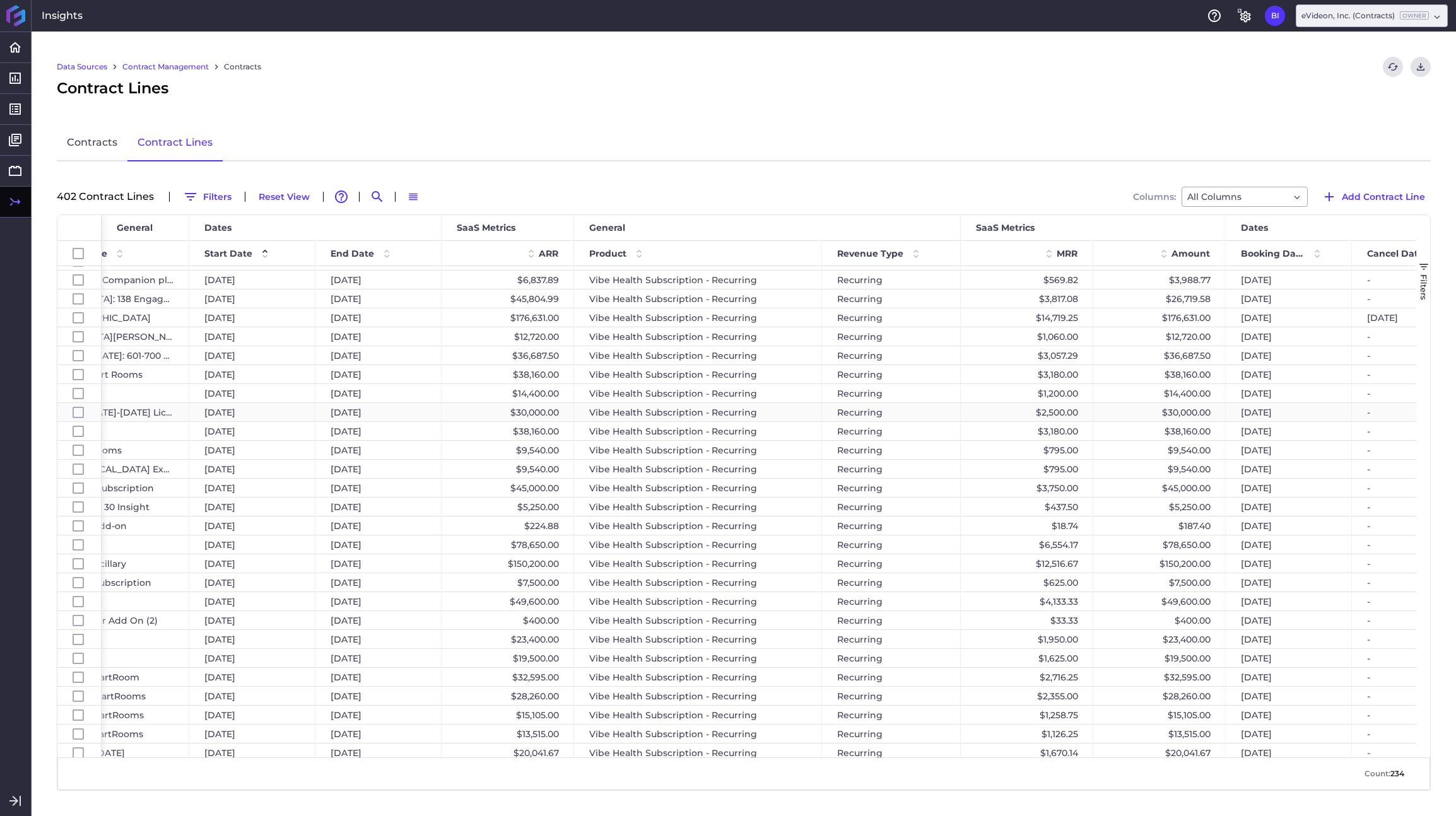
scroll to position [0, 583]
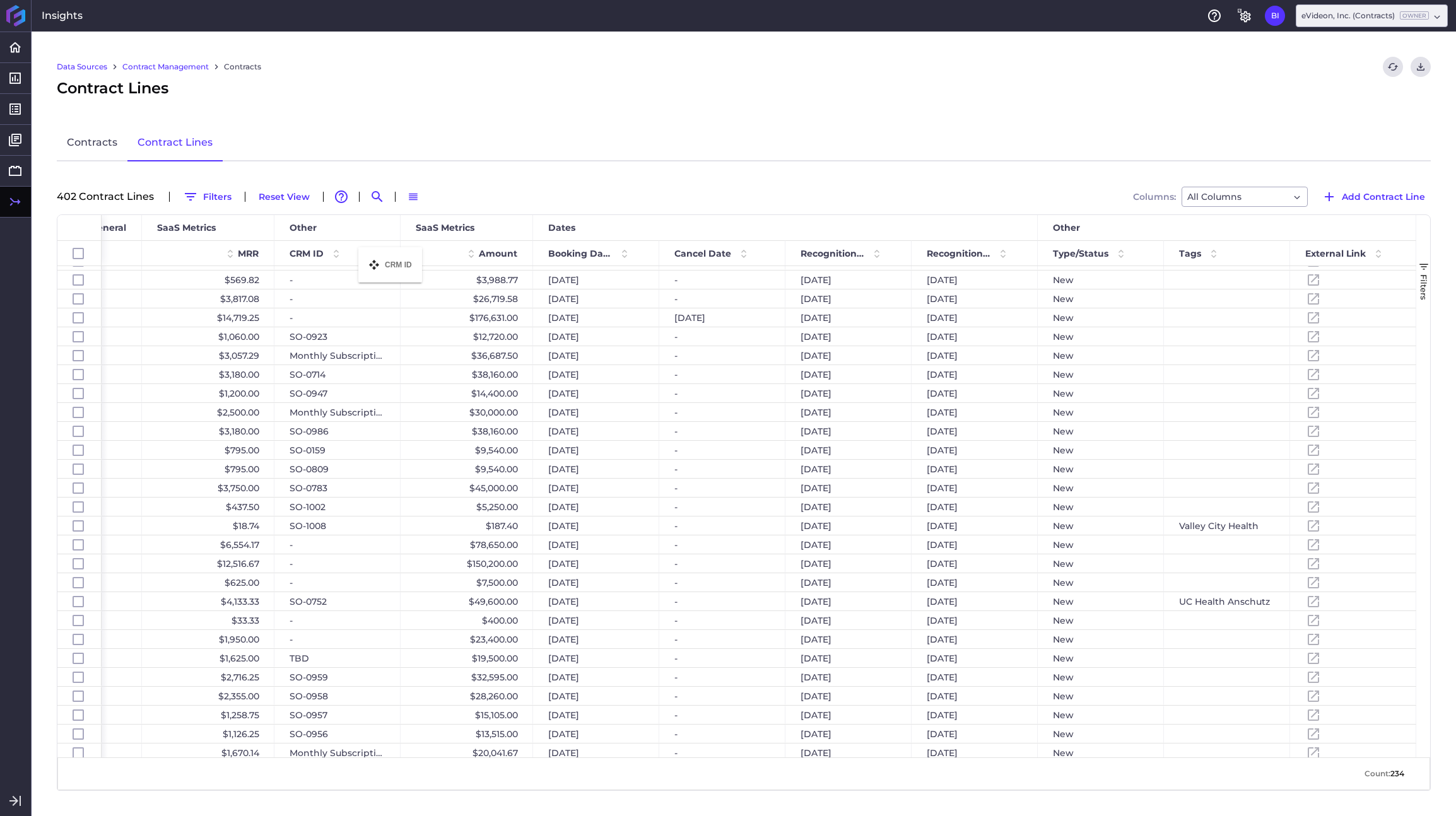
drag, startPoint x: 1327, startPoint y: 249, endPoint x: 364, endPoint y: 254, distance: 963.0
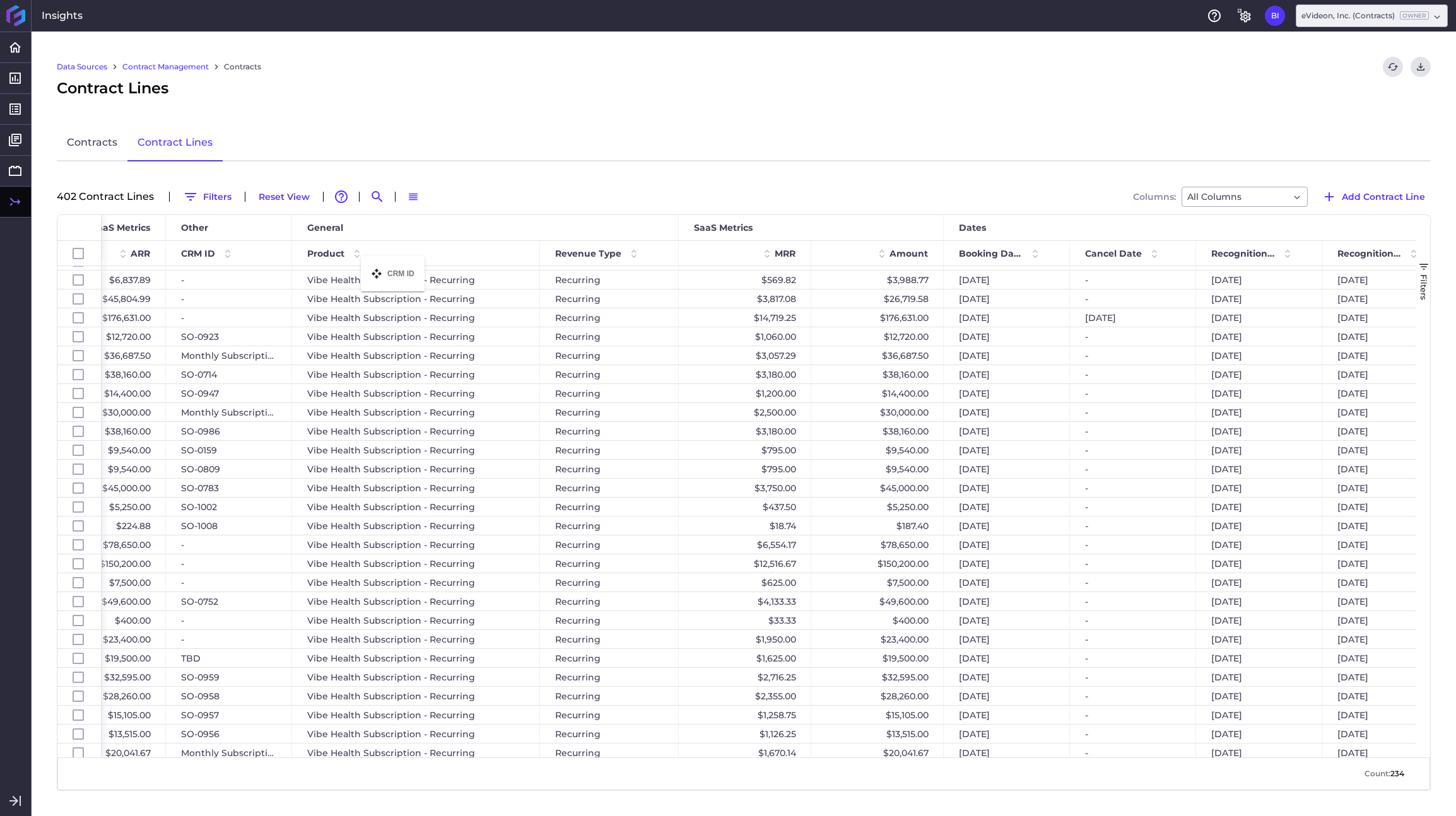
drag, startPoint x: 742, startPoint y: 254, endPoint x: 367, endPoint y: 264, distance: 375.1
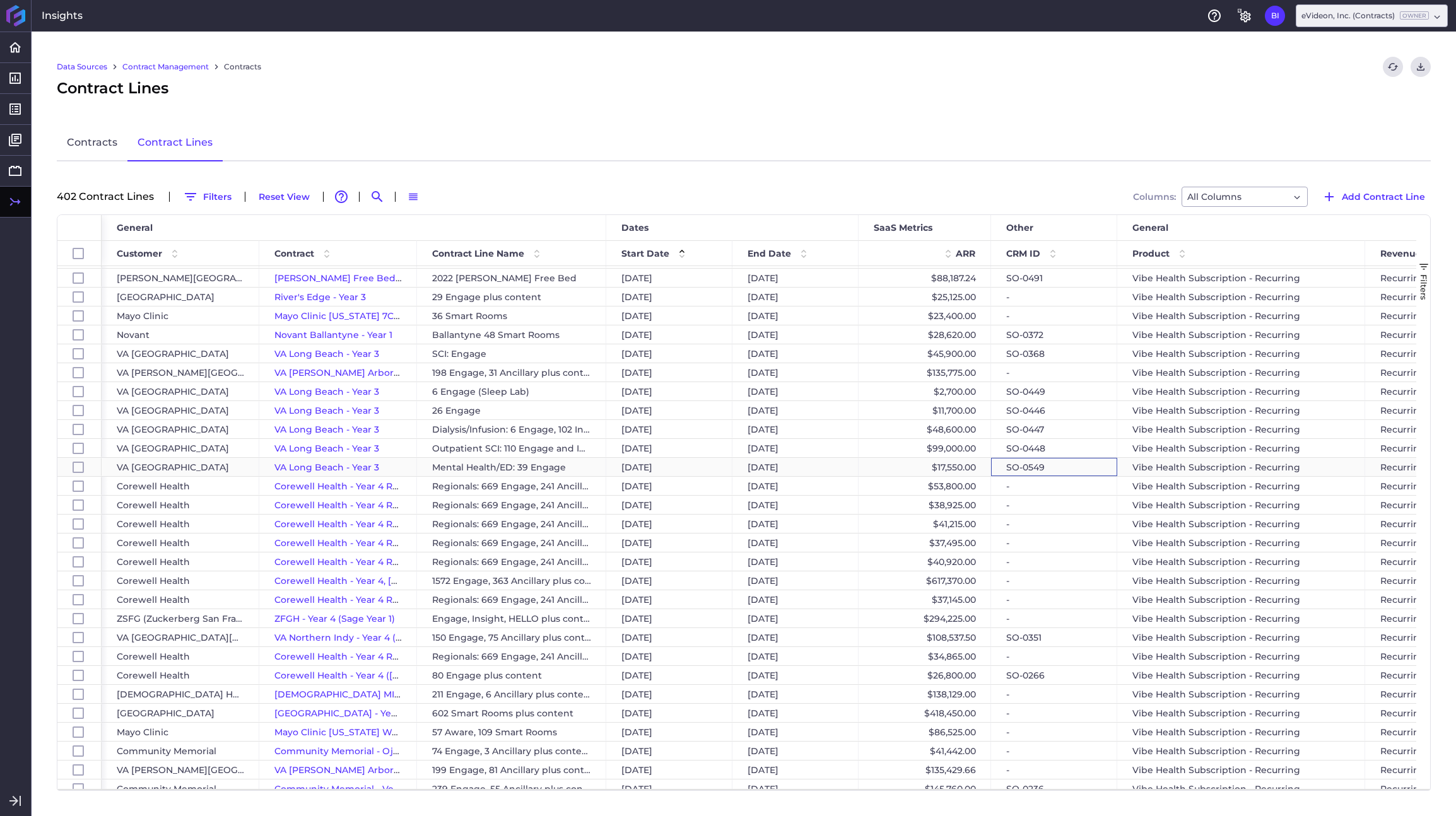
click at [1063, 466] on div "SO-0549" at bounding box center [1054, 467] width 126 height 18
checkbox input "false"
checkbox input "true"
checkbox input "false"
